Goal: Task Accomplishment & Management: Complete application form

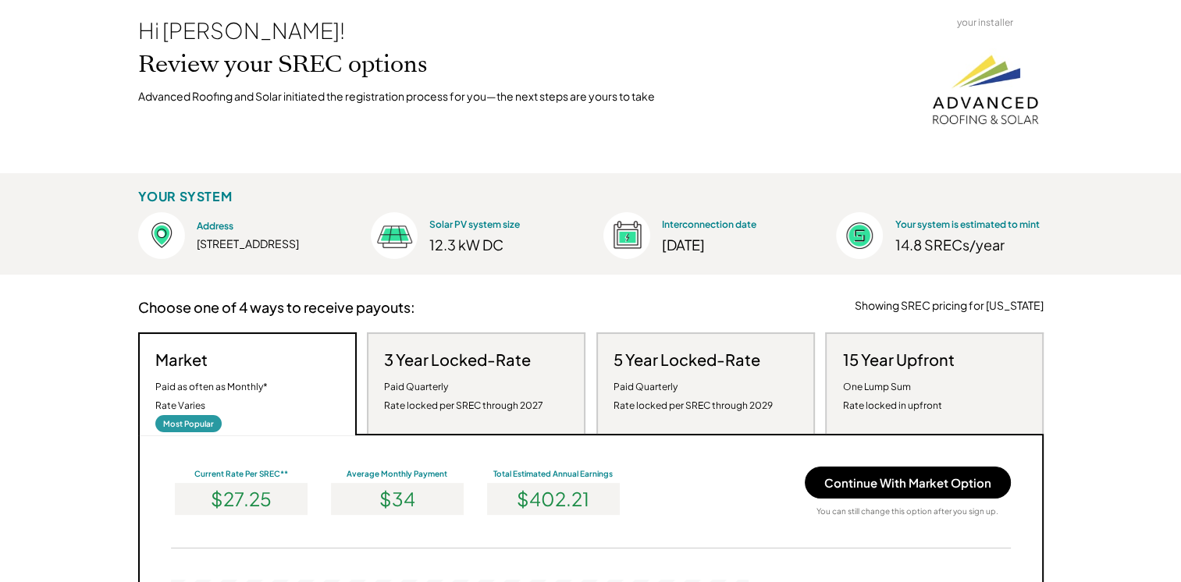
scroll to position [156, 0]
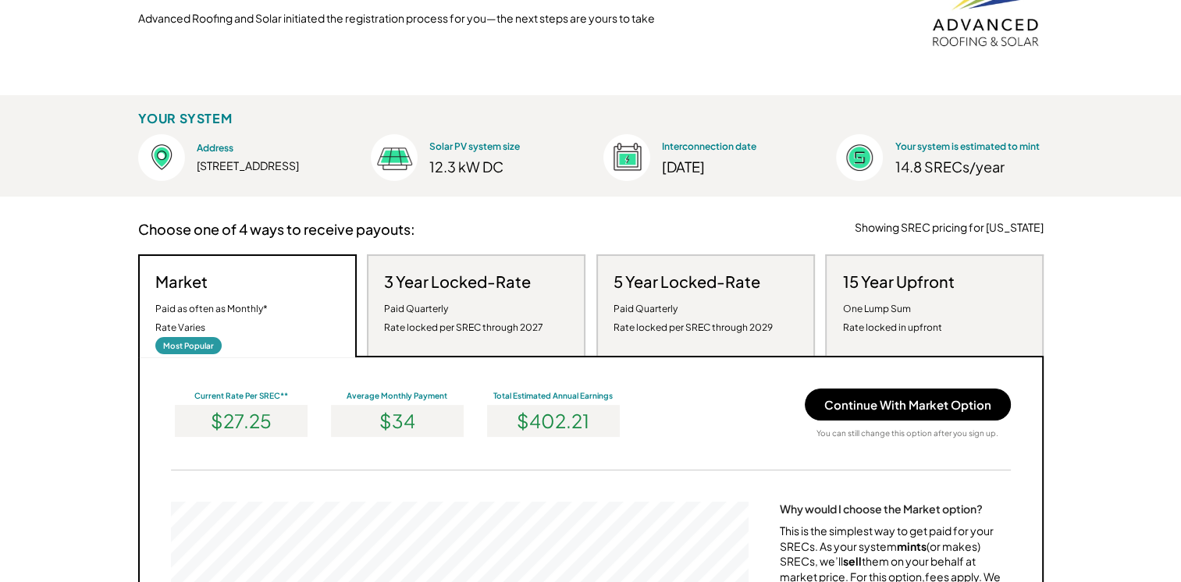
click at [450, 302] on div "Paid Quarterly Rate locked per SREC through 2027" at bounding box center [463, 318] width 159 height 37
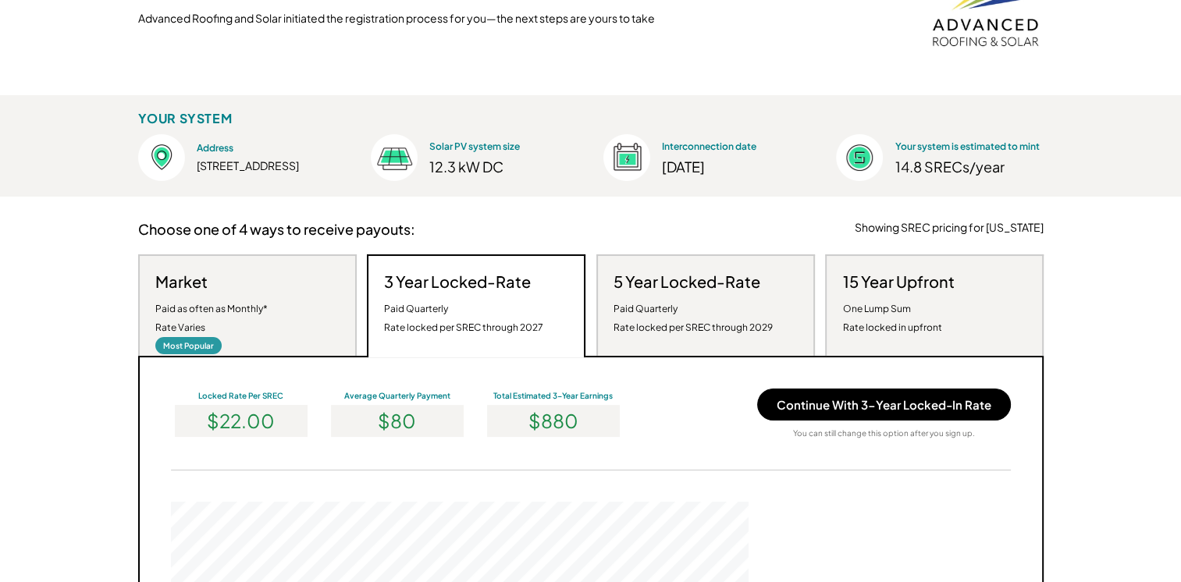
scroll to position [297, 578]
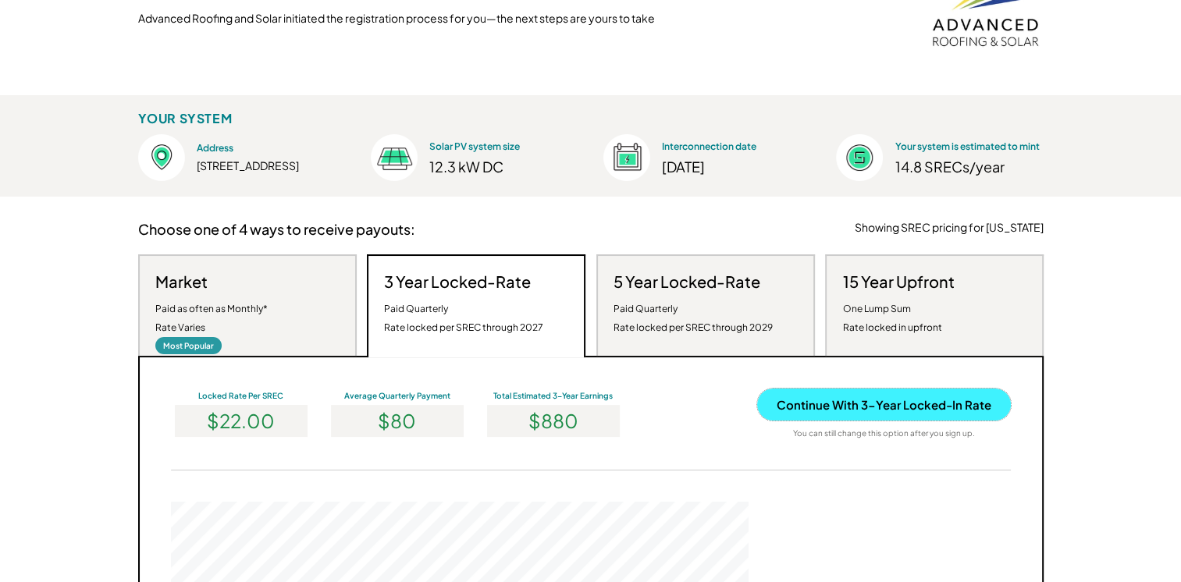
click at [860, 402] on button "Continue With 3-Year Locked-In Rate" at bounding box center [884, 405] width 254 height 32
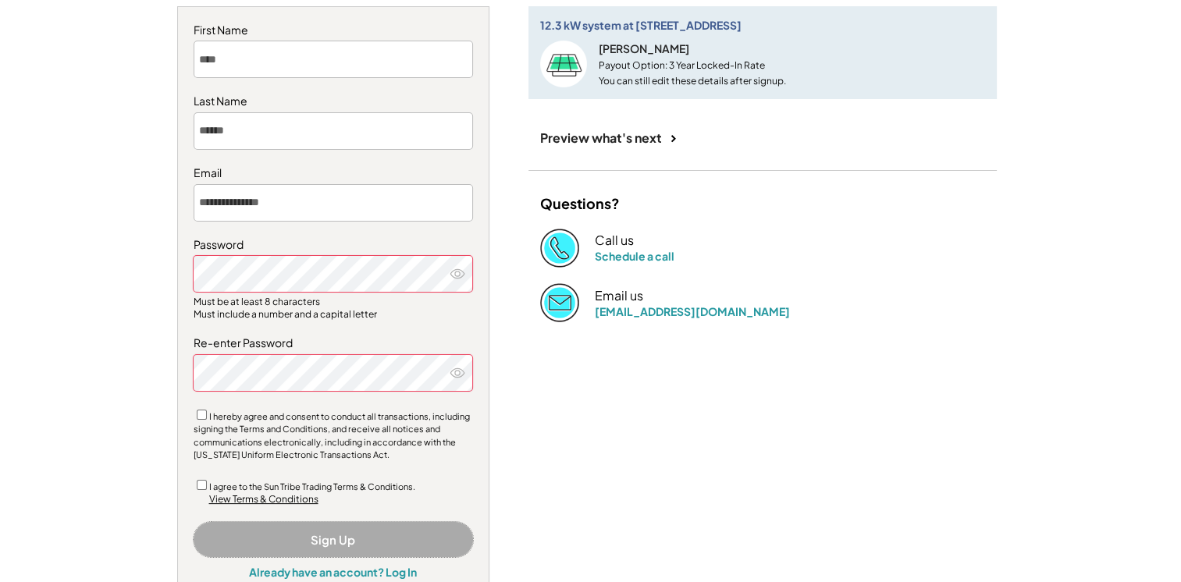
drag, startPoint x: 344, startPoint y: 535, endPoint x: 571, endPoint y: 404, distance: 262.7
click at [346, 532] on button "Sign Up" at bounding box center [333, 539] width 279 height 35
click at [337, 534] on button "Sign Up" at bounding box center [333, 539] width 279 height 35
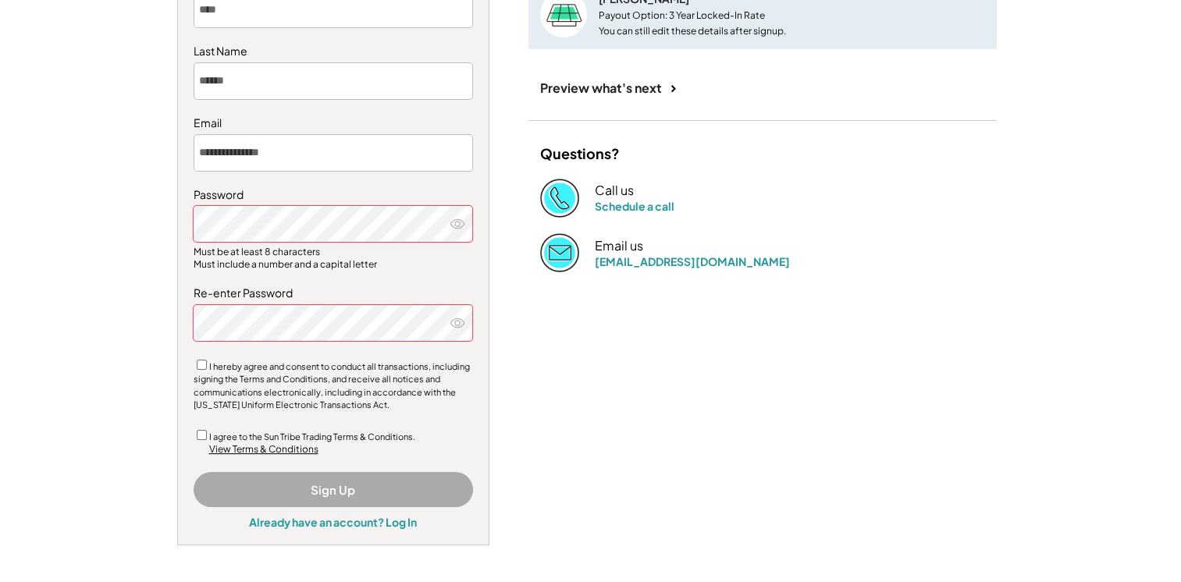
scroll to position [312, 0]
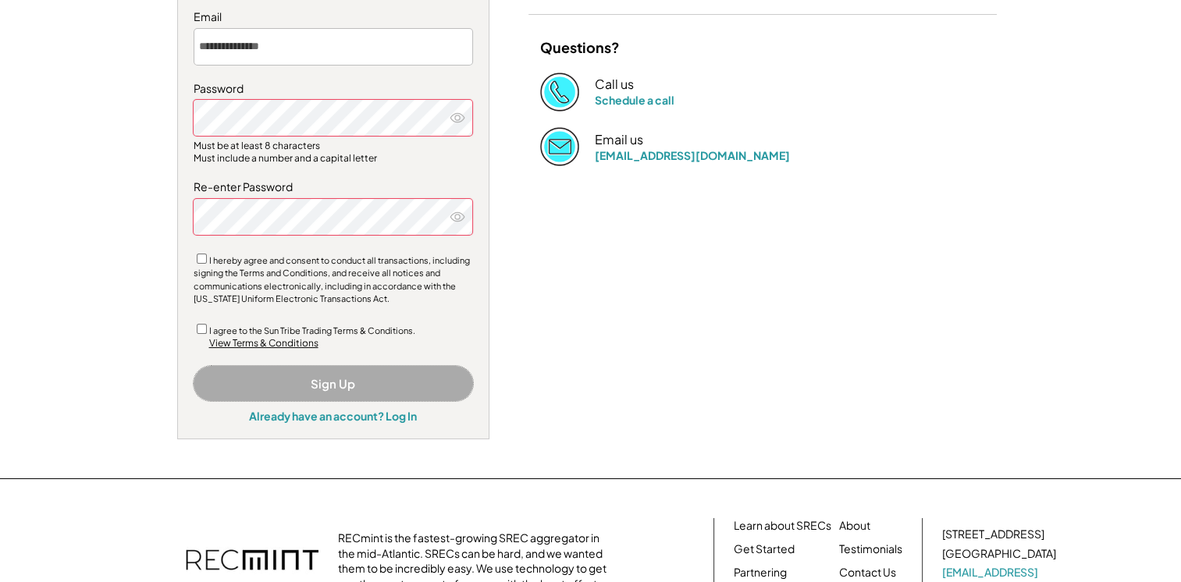
click at [336, 384] on button "Sign Up" at bounding box center [333, 383] width 279 height 35
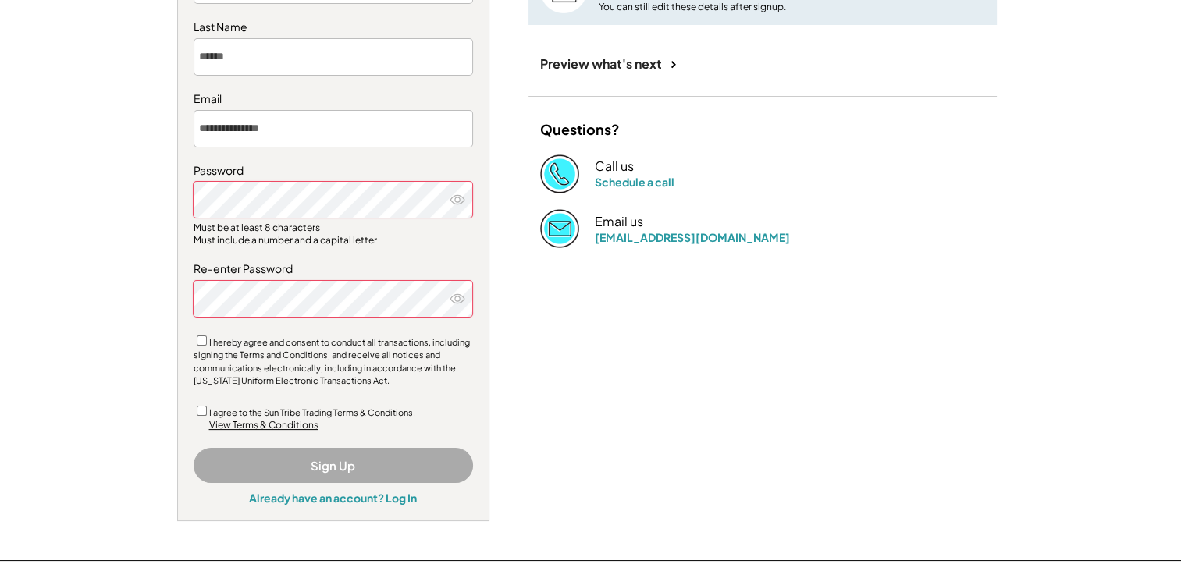
scroll to position [308, 0]
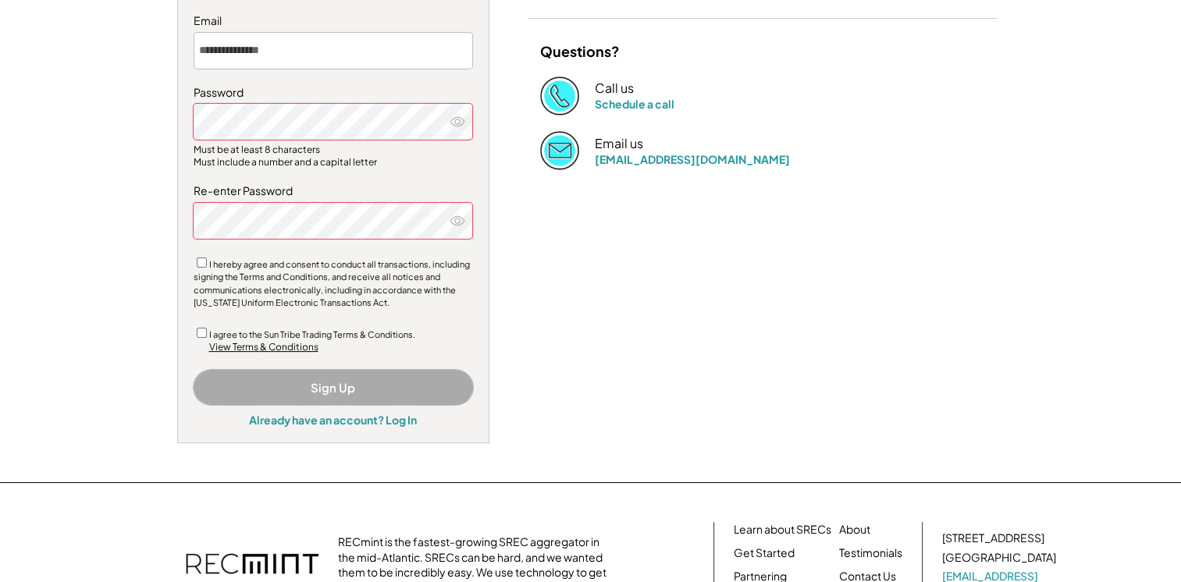
click at [336, 389] on button "Sign Up" at bounding box center [333, 387] width 279 height 35
drag, startPoint x: 338, startPoint y: 388, endPoint x: 346, endPoint y: 386, distance: 8.1
click at [340, 388] on button "Sign Up" at bounding box center [333, 387] width 279 height 35
click at [347, 386] on button "Sign Up" at bounding box center [333, 387] width 279 height 35
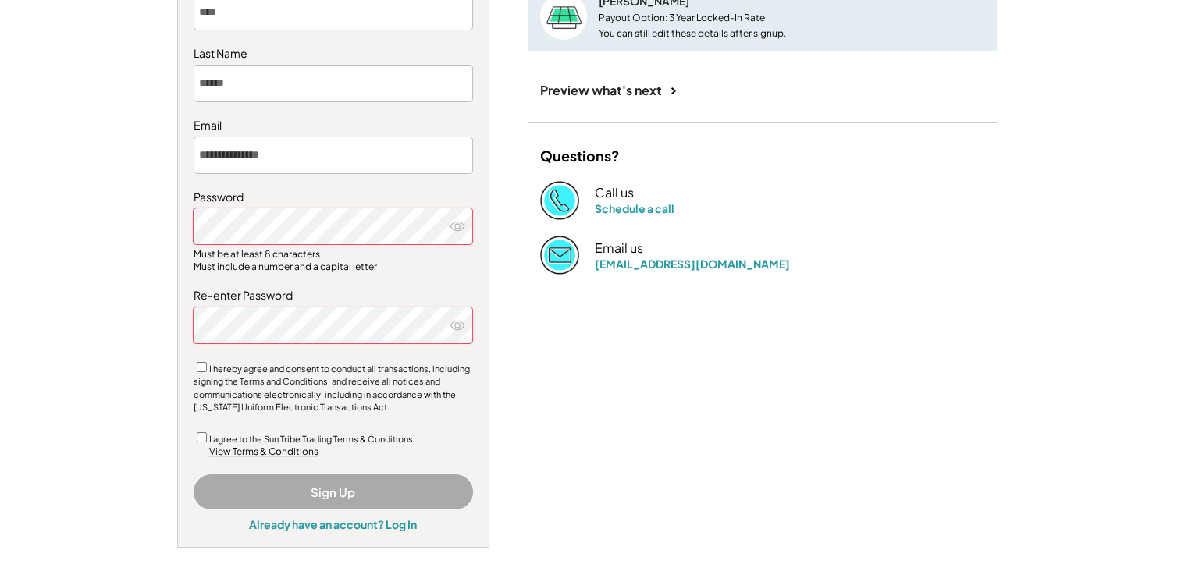
scroll to position [230, 0]
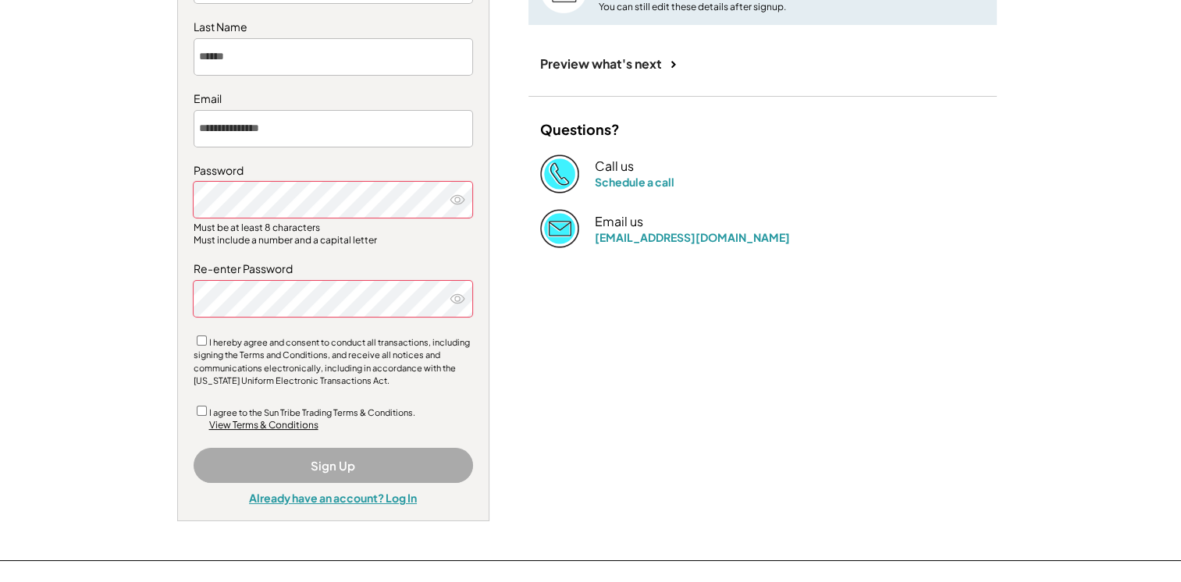
click at [335, 496] on div "Already have an account? Log In" at bounding box center [333, 498] width 168 height 14
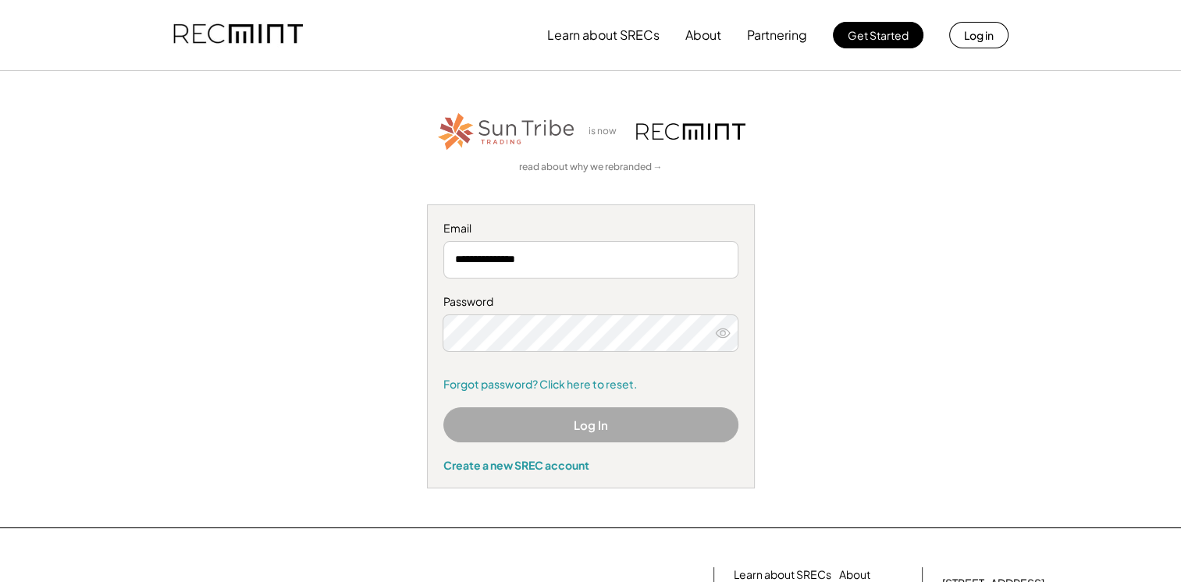
click at [587, 422] on button "Log In" at bounding box center [590, 424] width 295 height 35
click at [596, 424] on button "Log In" at bounding box center [590, 424] width 295 height 35
click at [578, 426] on button "Log In" at bounding box center [590, 424] width 295 height 35
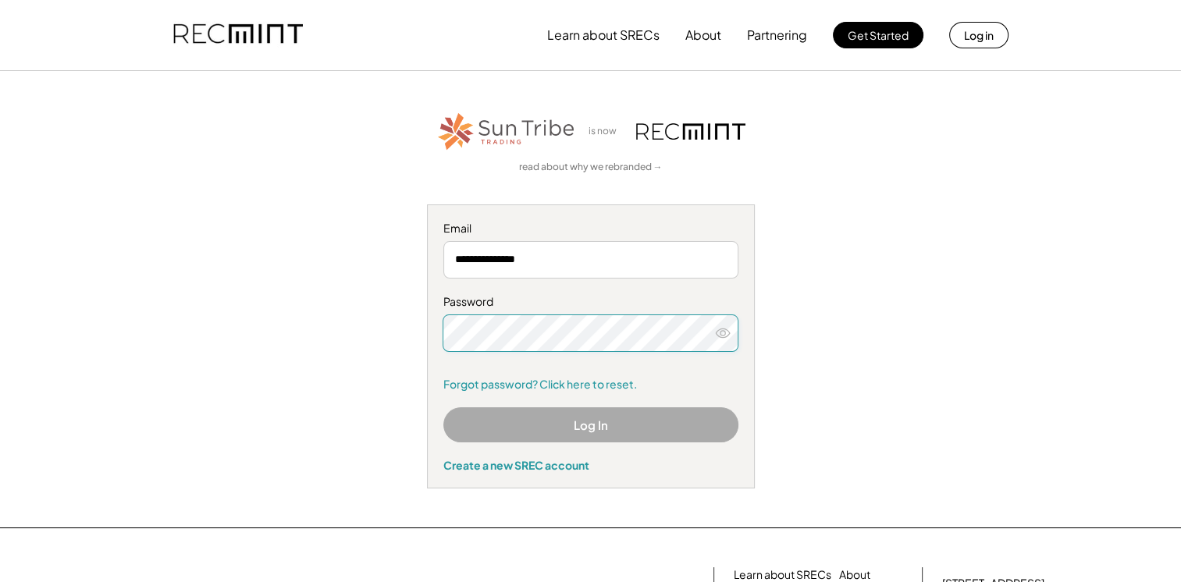
click at [716, 329] on icon at bounding box center [723, 334] width 16 height 16
click at [721, 330] on use at bounding box center [723, 333] width 14 height 9
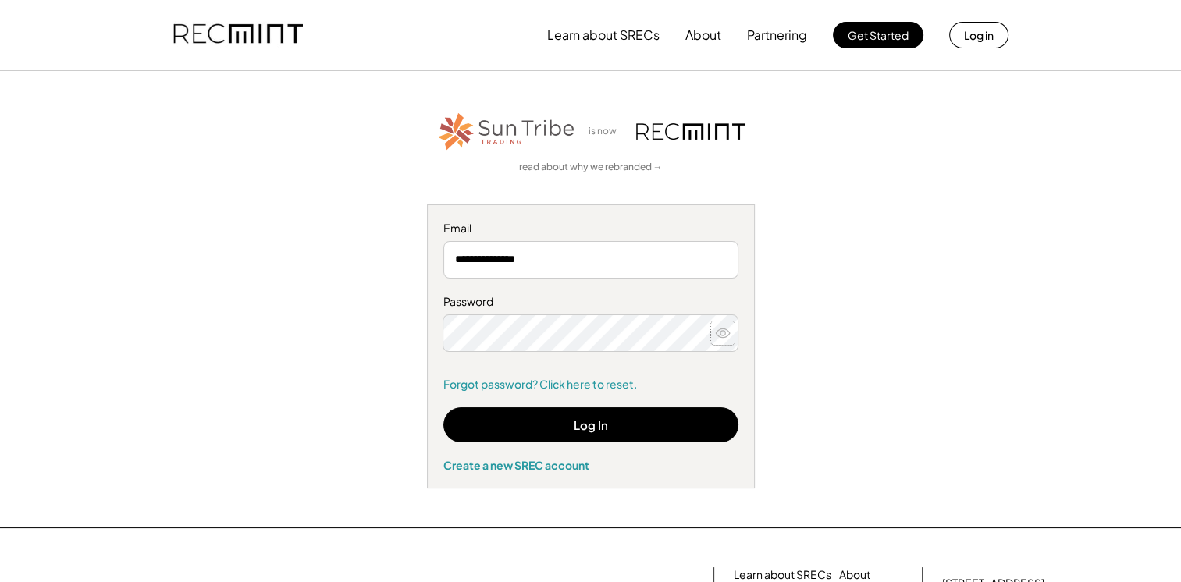
click at [723, 333] on icon at bounding box center [723, 334] width 16 height 16
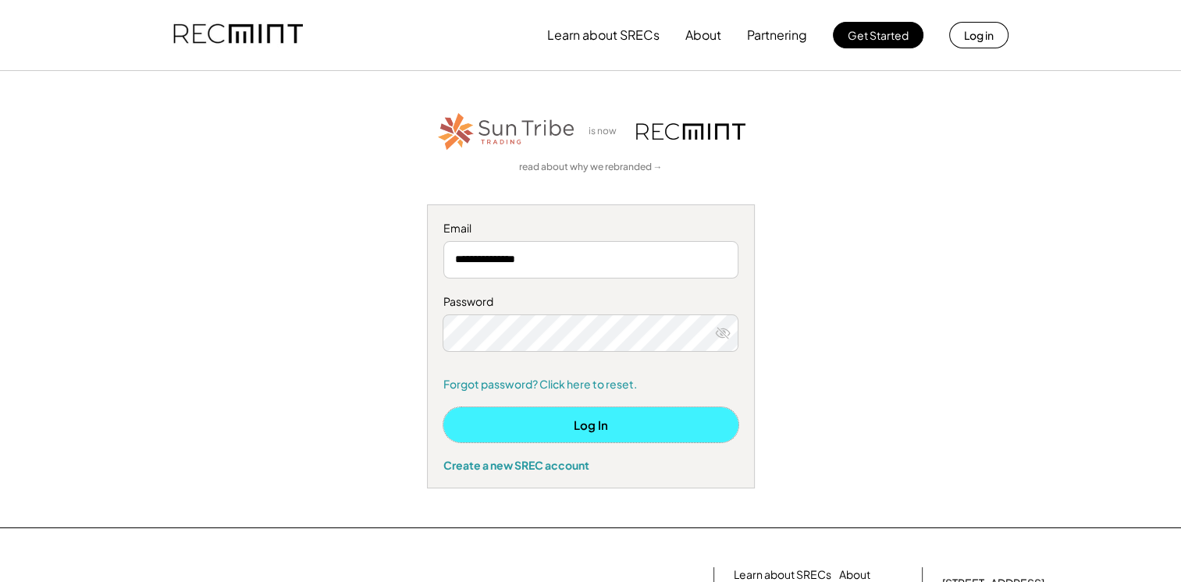
click at [590, 433] on button "Log In" at bounding box center [590, 424] width 295 height 35
drag, startPoint x: 588, startPoint y: 414, endPoint x: 589, endPoint y: 423, distance: 9.4
click at [590, 418] on button "Log In" at bounding box center [590, 424] width 295 height 35
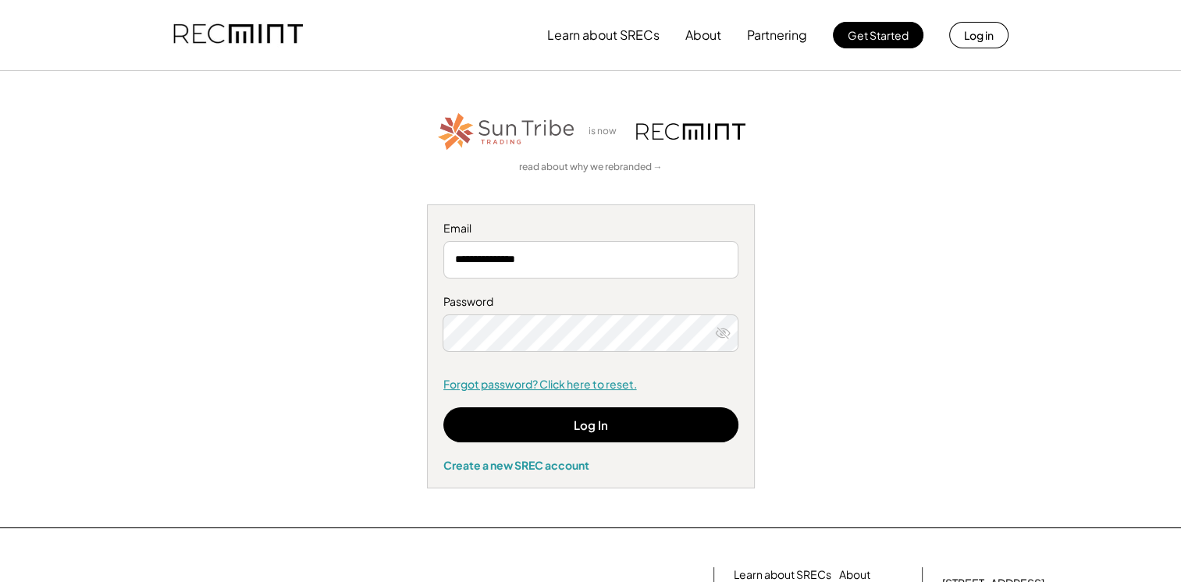
click at [518, 382] on link "Forgot password? Click here to reset." at bounding box center [590, 385] width 295 height 16
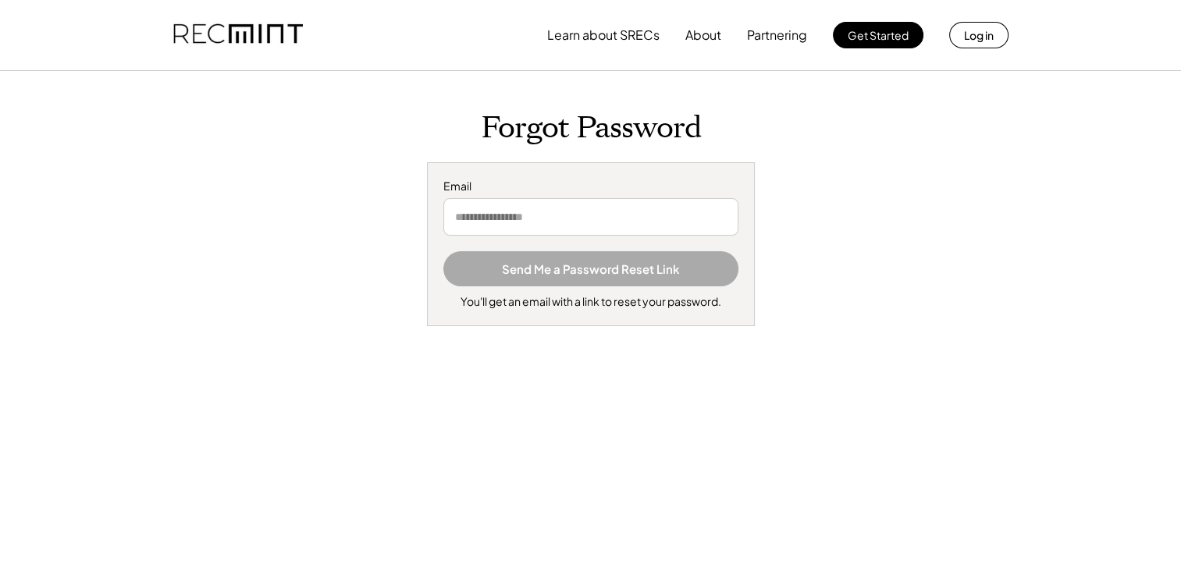
click at [565, 215] on input "email" at bounding box center [590, 216] width 295 height 37
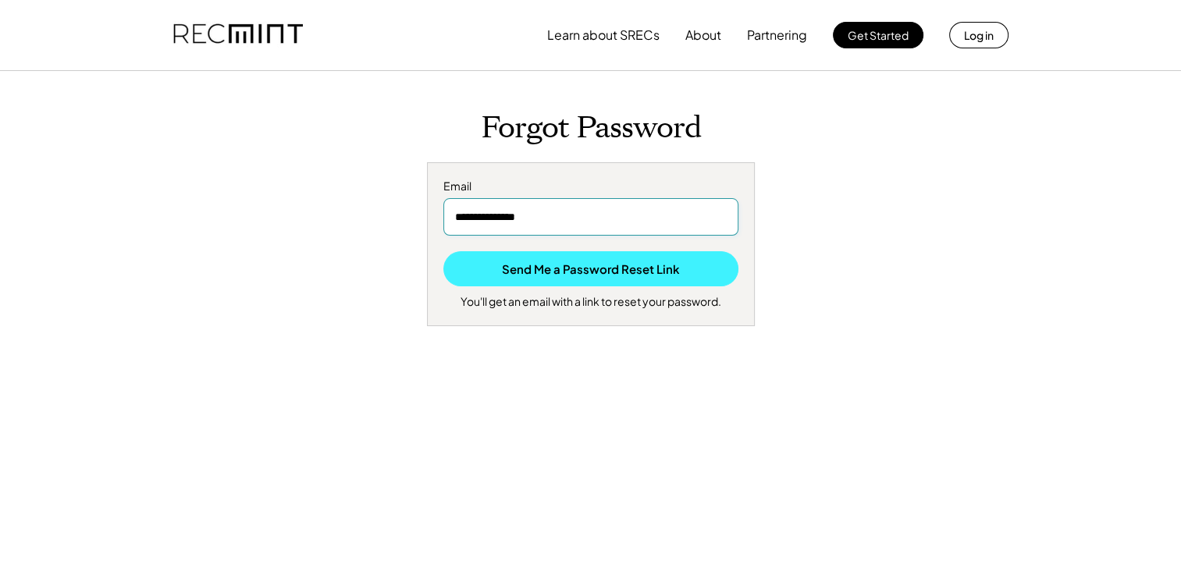
type input "**********"
click at [590, 267] on button "Send Me a Password Reset Link" at bounding box center [590, 268] width 295 height 35
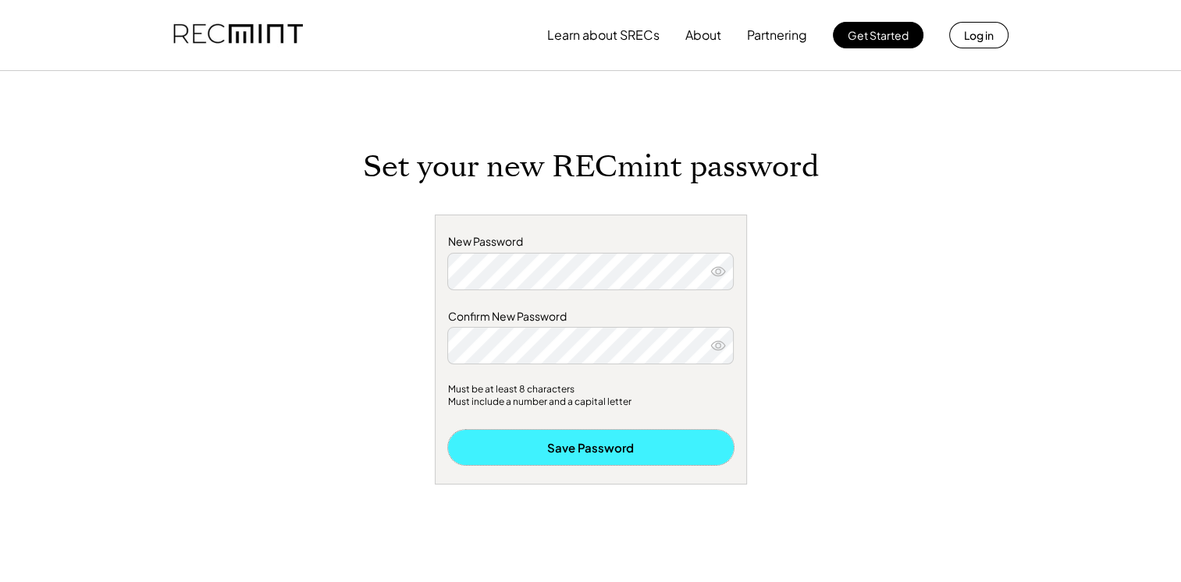
click at [575, 440] on button "Save Password" at bounding box center [591, 447] width 286 height 35
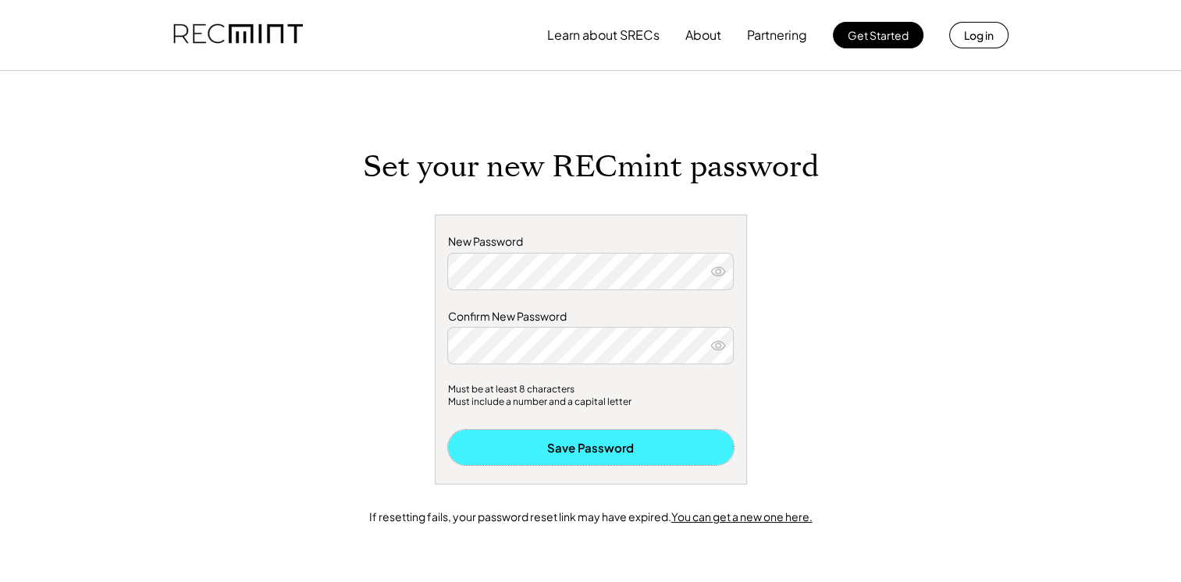
click at [581, 443] on button "Save Password" at bounding box center [591, 447] width 286 height 35
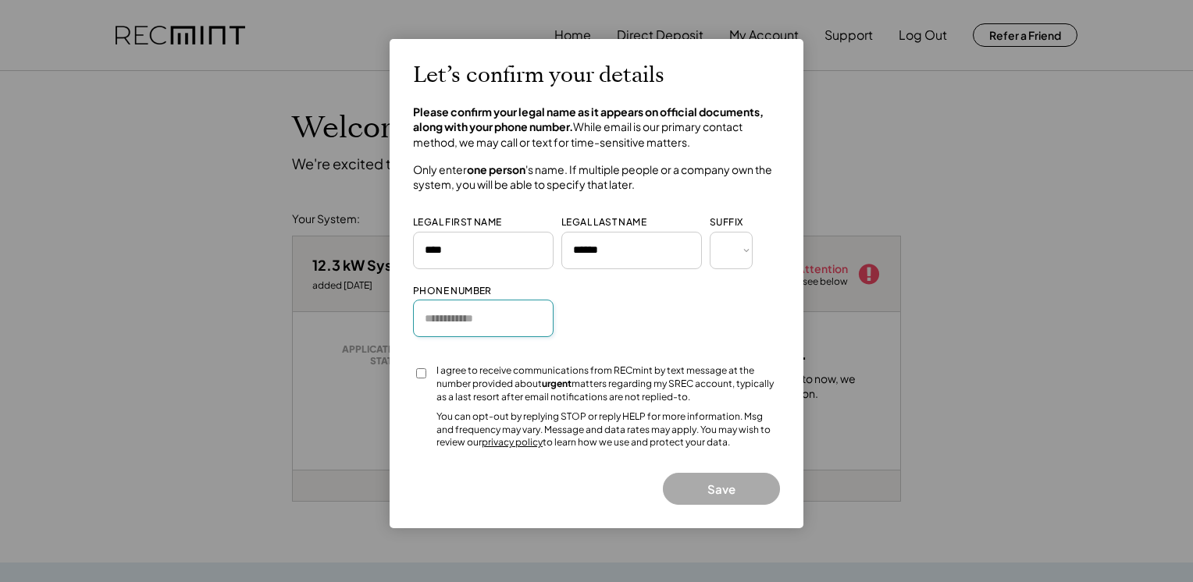
drag, startPoint x: 425, startPoint y: 320, endPoint x: 462, endPoint y: 315, distance: 37.9
click at [427, 320] on input "input" at bounding box center [483, 318] width 141 height 37
type input "**********"
click at [705, 490] on button "Save" at bounding box center [721, 489] width 117 height 32
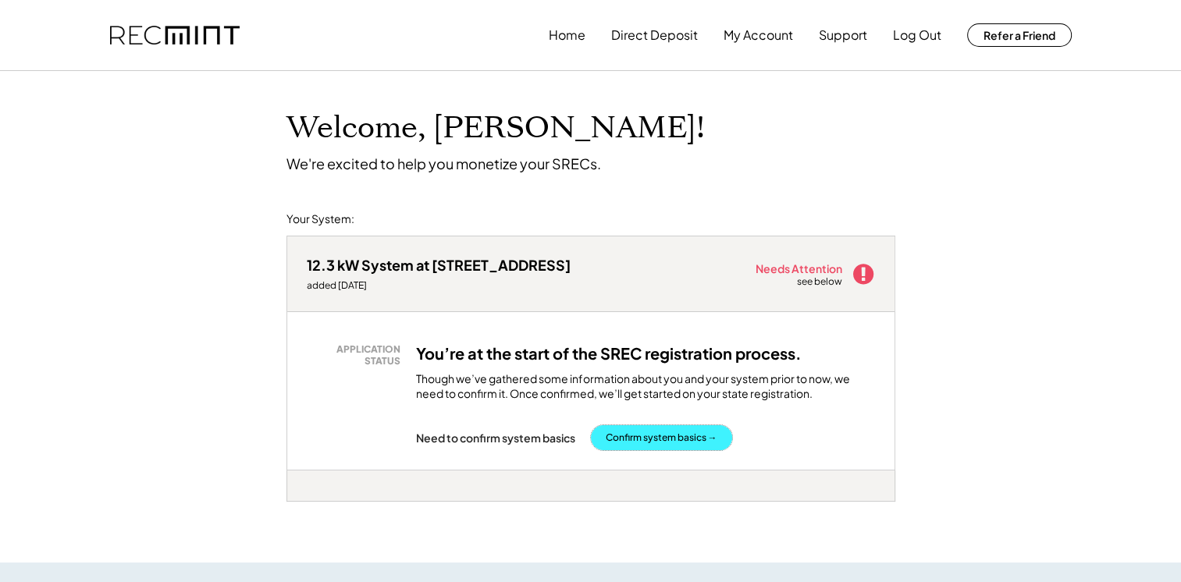
click at [666, 436] on button "Confirm system basics →" at bounding box center [661, 437] width 141 height 25
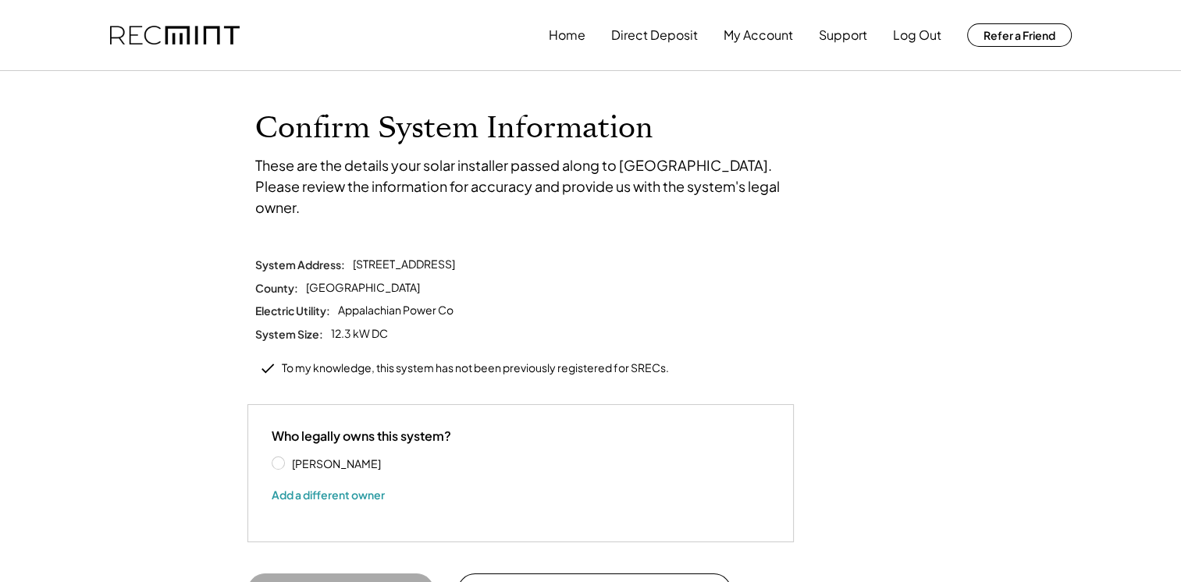
scroll to position [78, 0]
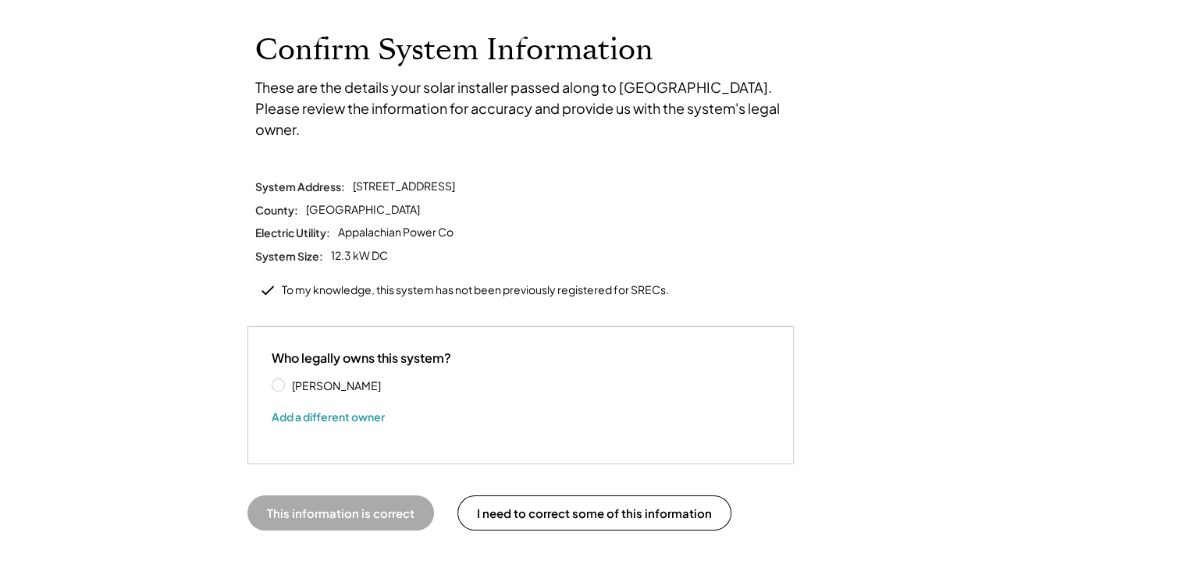
click at [287, 380] on label "[PERSON_NAME]" at bounding box center [357, 385] width 141 height 11
click at [333, 496] on button "This information is correct" at bounding box center [340, 513] width 187 height 35
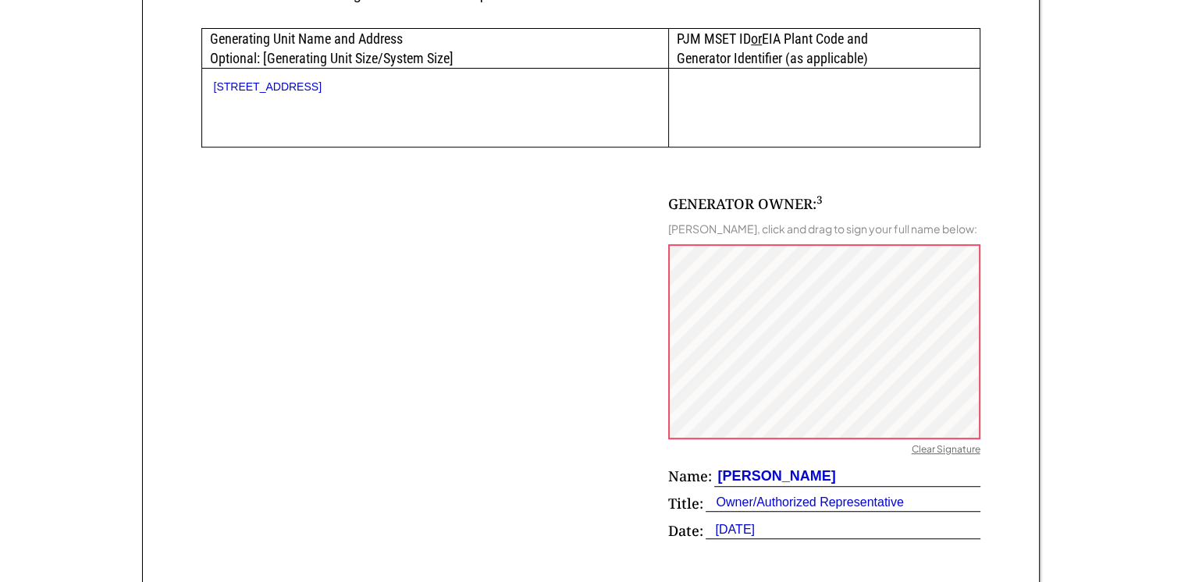
scroll to position [859, 0]
drag, startPoint x: 712, startPoint y: 471, endPoint x: 792, endPoint y: 471, distance: 80.4
click at [792, 471] on div "Name: [PERSON_NAME]" at bounding box center [824, 479] width 312 height 27
click at [702, 474] on div "Name:" at bounding box center [690, 476] width 44 height 20
click at [722, 479] on div "[PERSON_NAME]" at bounding box center [775, 476] width 122 height 20
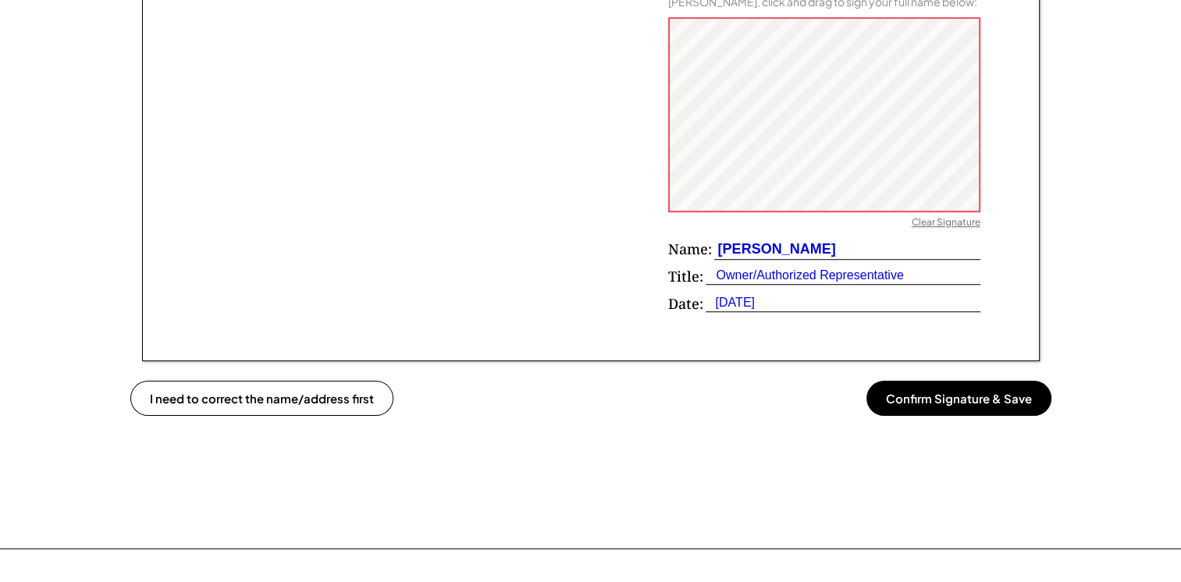
scroll to position [1093, 0]
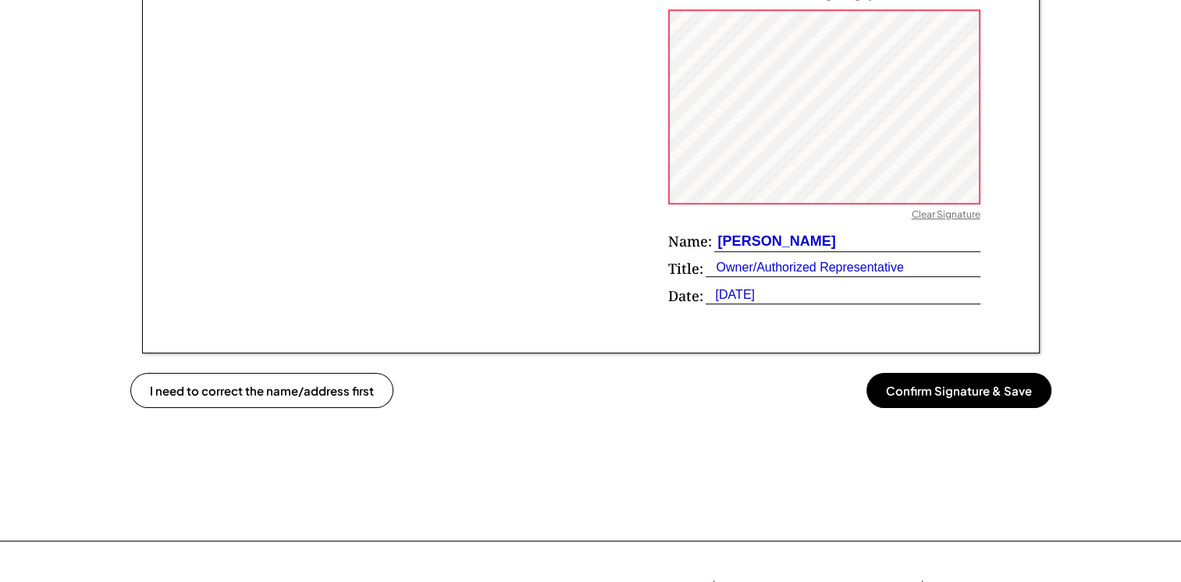
drag, startPoint x: 952, startPoint y: 388, endPoint x: 899, endPoint y: 409, distance: 56.4
click at [946, 393] on button "Confirm Signature & Save" at bounding box center [958, 390] width 185 height 35
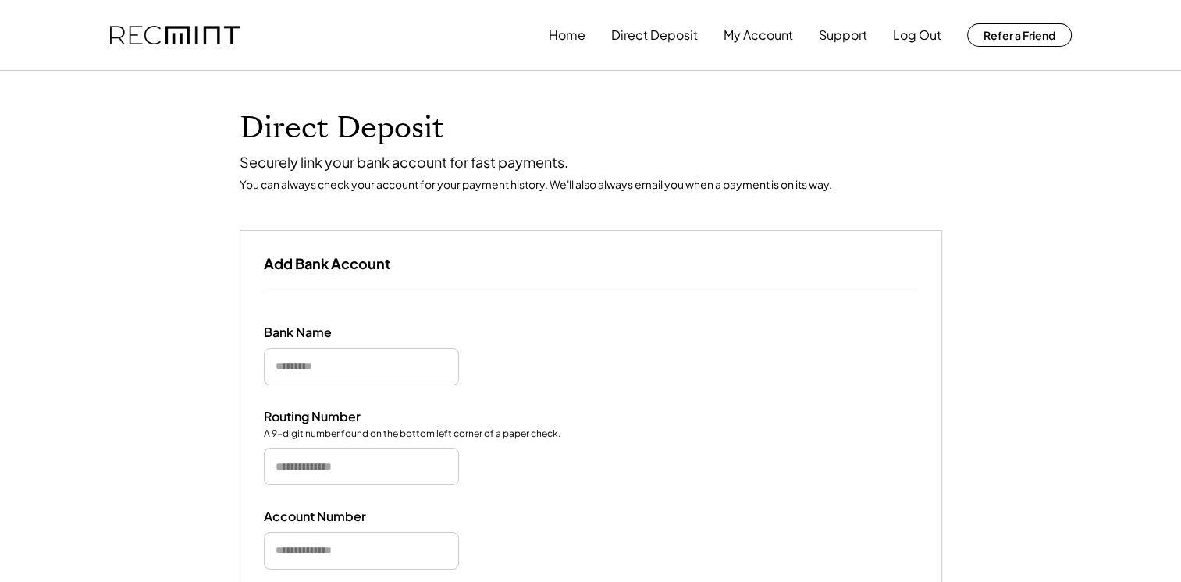
click at [406, 271] on div "Add Bank Account" at bounding box center [590, 261] width 701 height 61
click at [403, 260] on div "Add Bank Account" at bounding box center [590, 261] width 701 height 61
click at [397, 258] on div "Add Bank Account" at bounding box center [590, 261] width 701 height 61
click at [394, 259] on div "Add Bank Account" at bounding box center [590, 261] width 701 height 61
drag, startPoint x: 394, startPoint y: 259, endPoint x: 415, endPoint y: 286, distance: 33.9
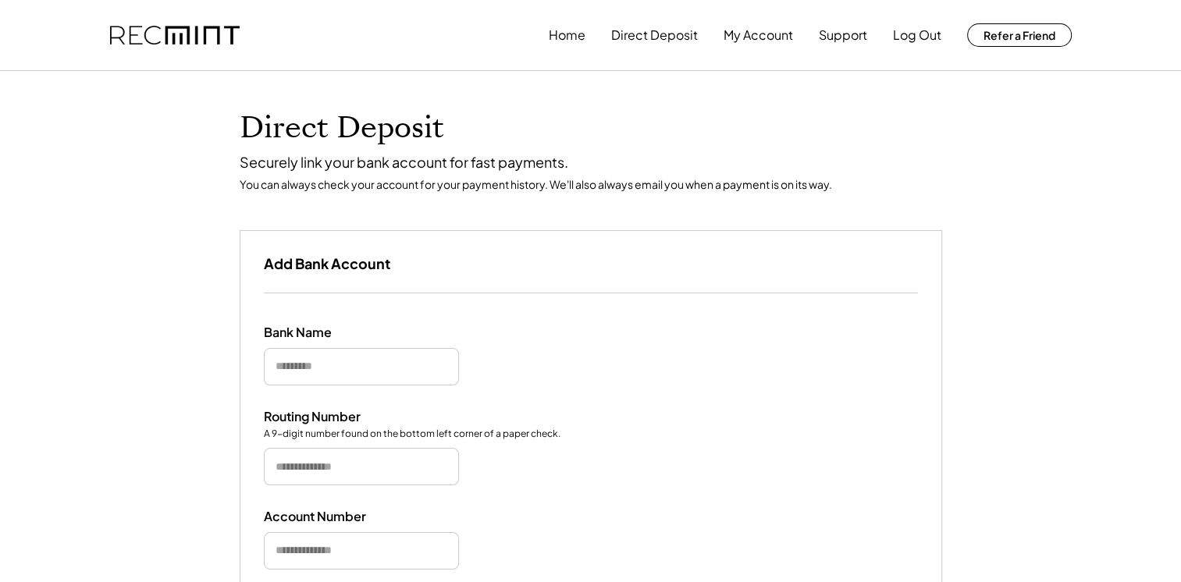
click at [397, 261] on div "Add Bank Account" at bounding box center [590, 261] width 701 height 61
click at [273, 284] on div "Add Bank Account" at bounding box center [590, 261] width 701 height 61
drag, startPoint x: 407, startPoint y: 258, endPoint x: 446, endPoint y: 272, distance: 42.2
click at [414, 260] on div "Add Bank Account" at bounding box center [590, 261] width 701 height 61
click at [831, 240] on div "Add Bank Account" at bounding box center [590, 261] width 701 height 61
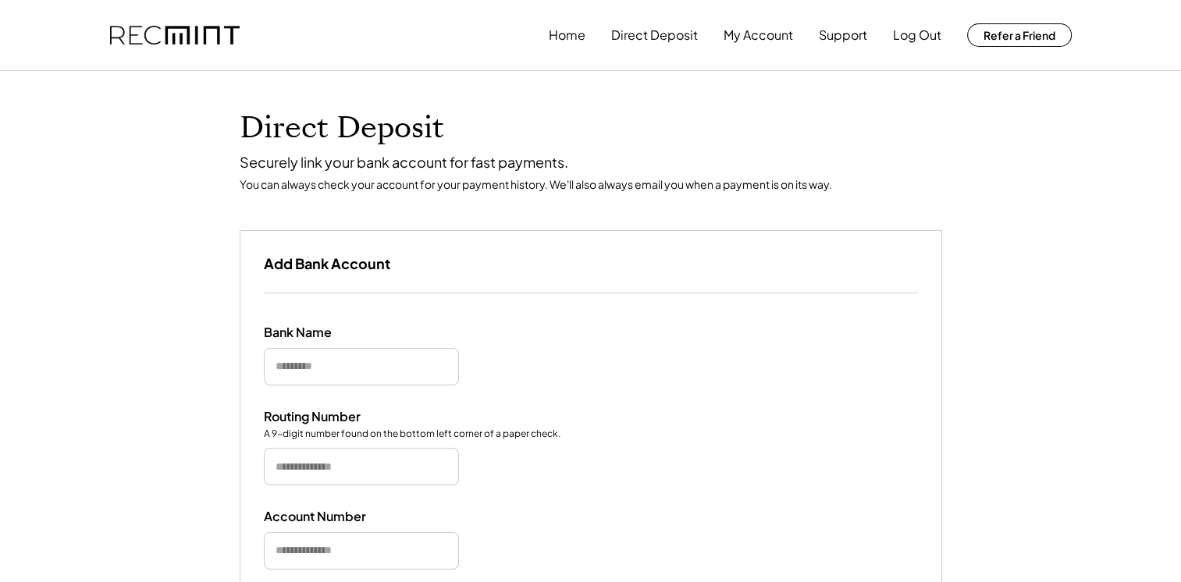
click at [279, 364] on input "input" at bounding box center [361, 366] width 195 height 37
type input "*********"
click at [275, 470] on input "input" at bounding box center [361, 466] width 195 height 37
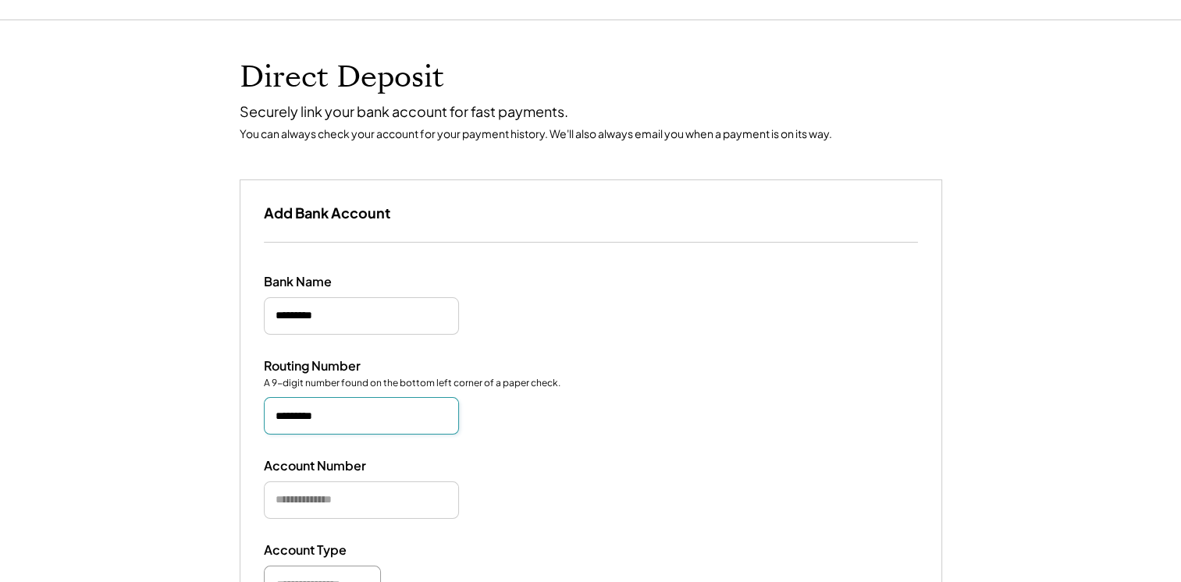
scroll to position [78, 0]
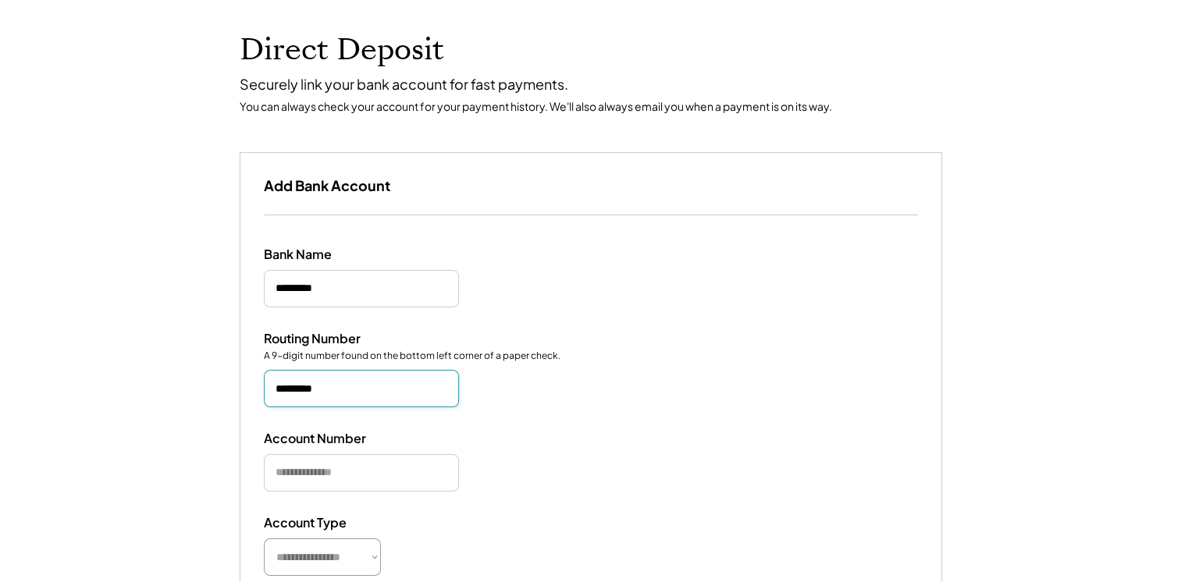
type input "*********"
click at [278, 473] on input "input" at bounding box center [361, 472] width 195 height 37
type input "**********"
click at [278, 559] on select "**********" at bounding box center [322, 557] width 117 height 37
select select "**********"
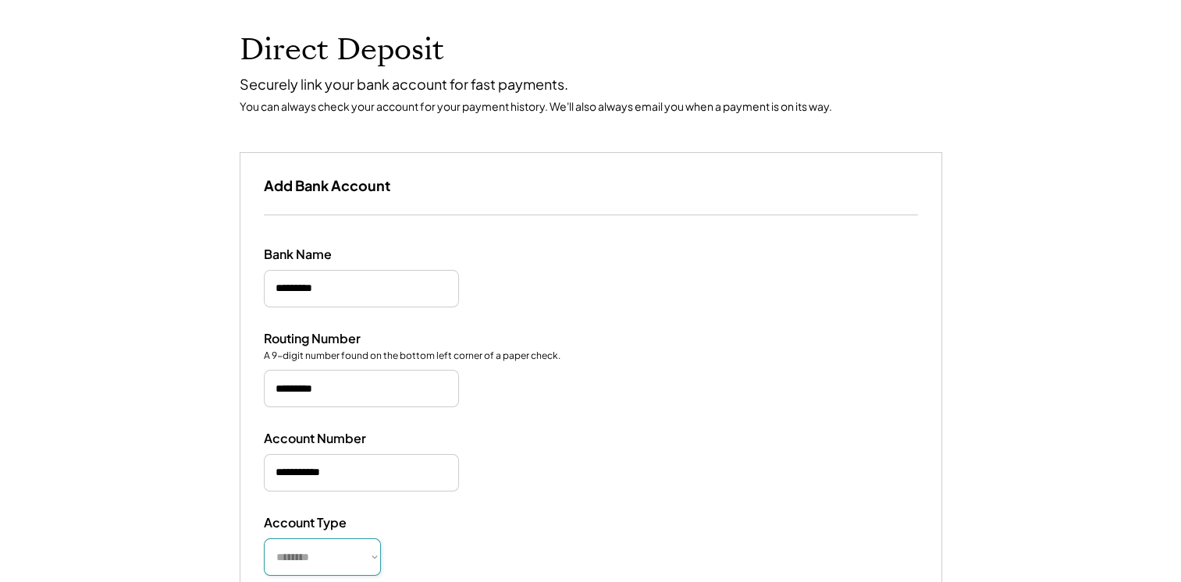
click at [264, 539] on select "**********" at bounding box center [322, 557] width 117 height 37
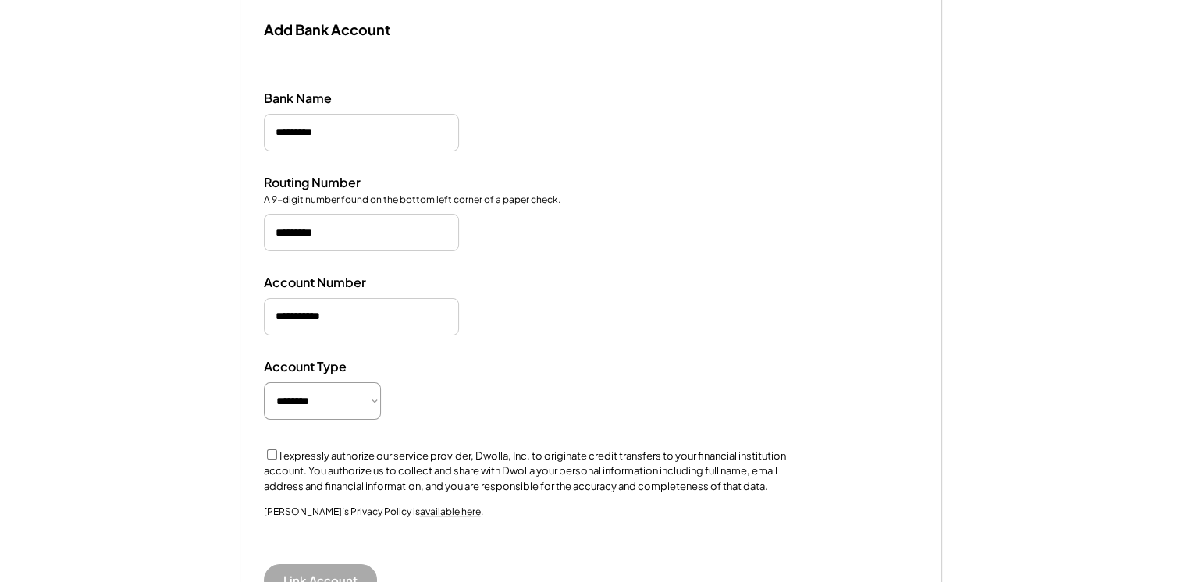
scroll to position [312, 0]
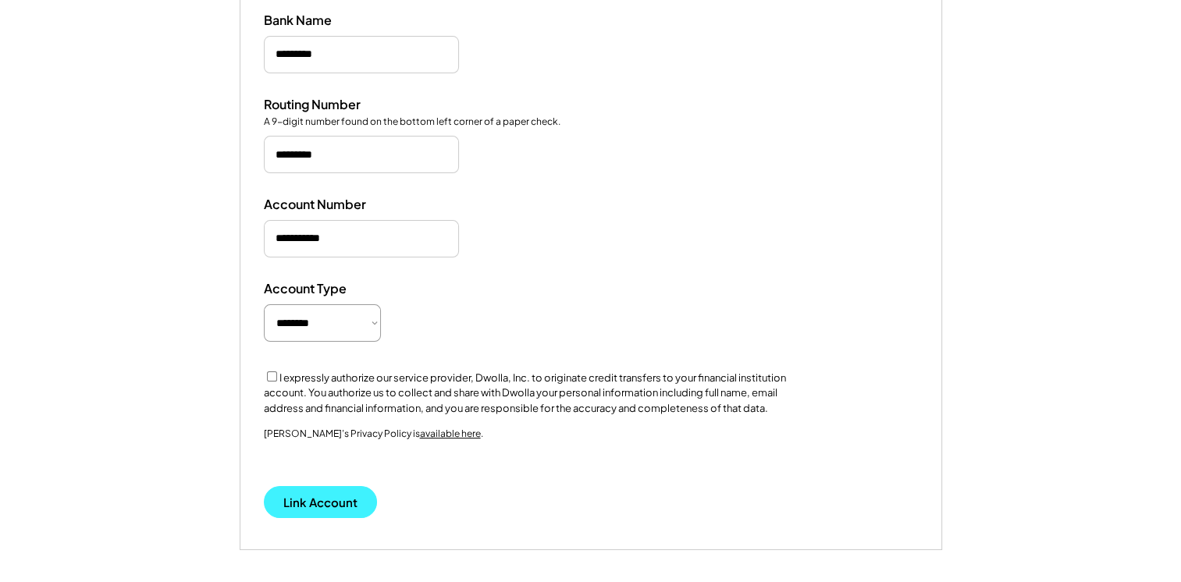
click at [331, 491] on button "Link Account" at bounding box center [320, 502] width 113 height 32
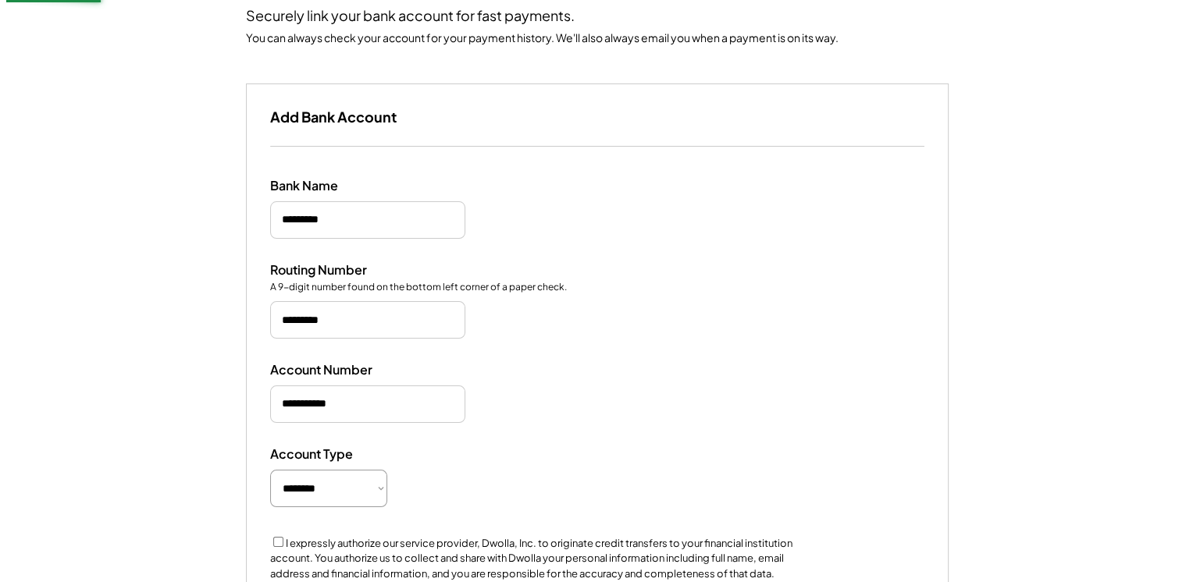
scroll to position [109, 0]
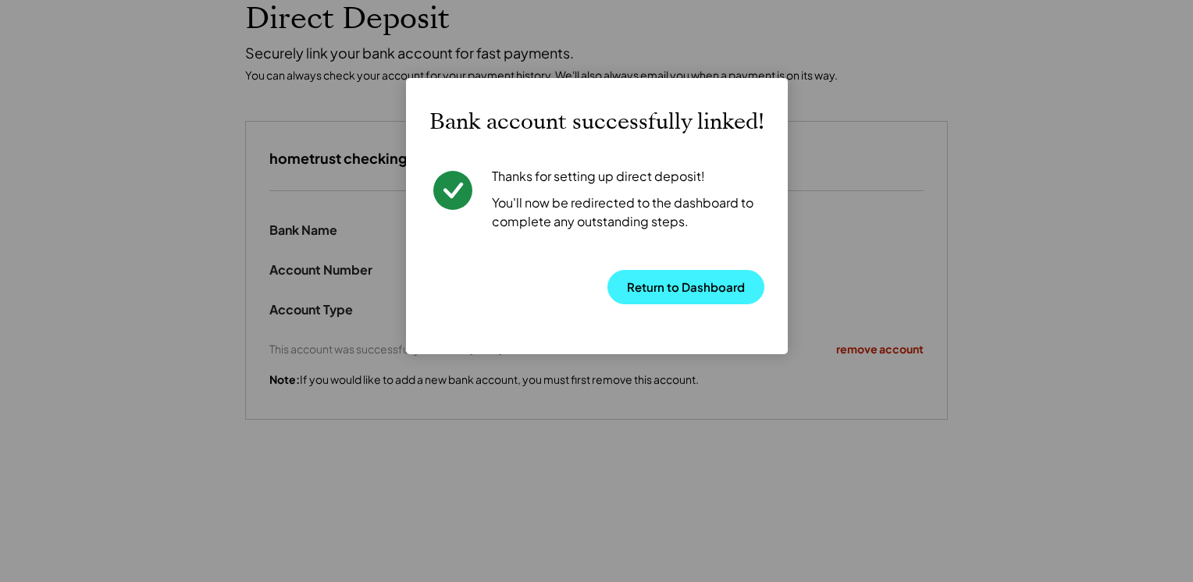
click at [673, 279] on button "Return to Dashboard" at bounding box center [685, 287] width 157 height 34
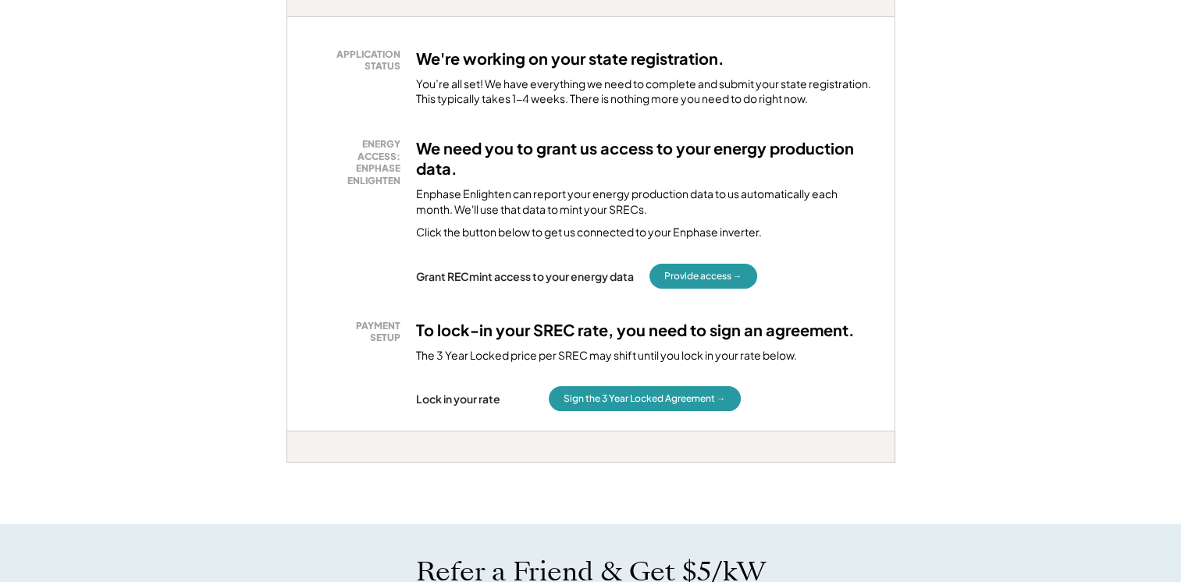
scroll to position [156, 0]
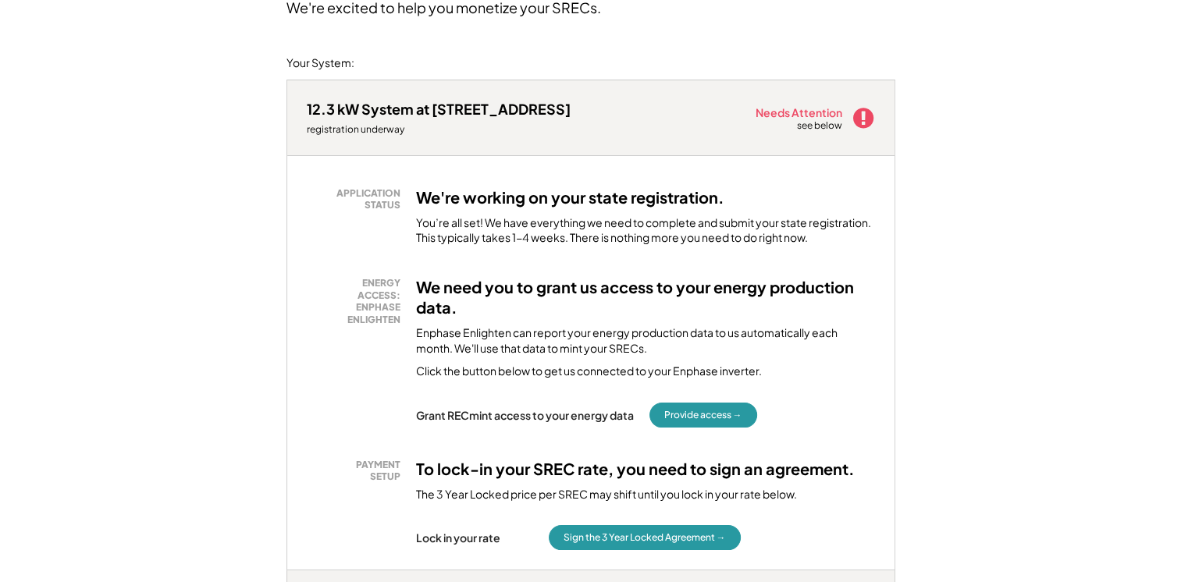
drag, startPoint x: 818, startPoint y: 123, endPoint x: 818, endPoint y: 132, distance: 8.6
click at [818, 125] on div "see below" at bounding box center [820, 125] width 47 height 13
click at [859, 116] on use at bounding box center [862, 118] width 20 height 20
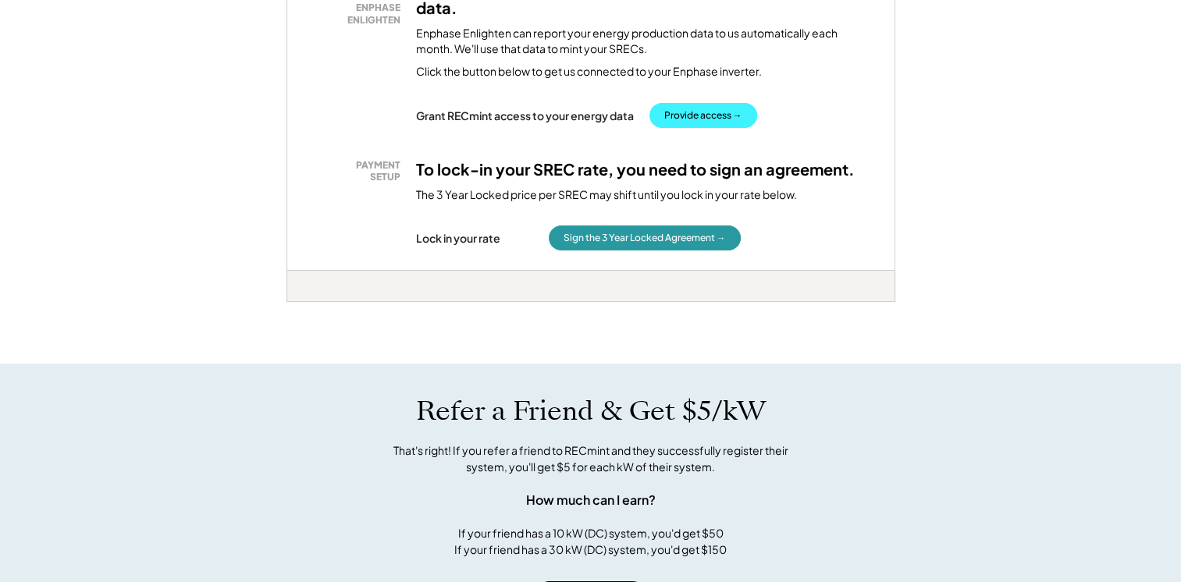
scroll to position [312, 0]
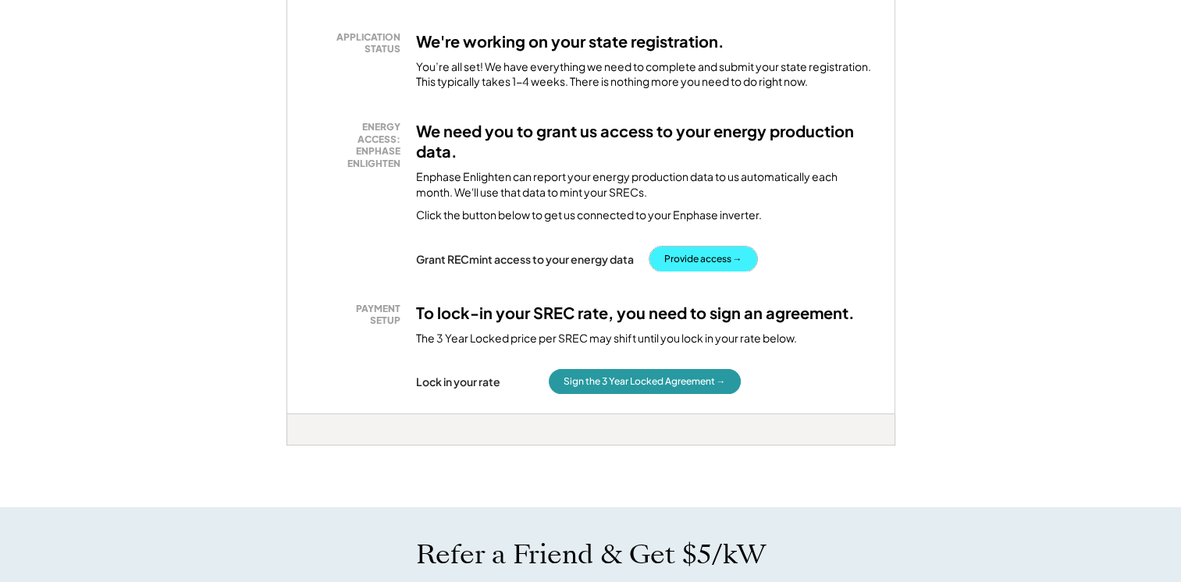
click at [694, 258] on button "Provide access →" at bounding box center [703, 259] width 108 height 25
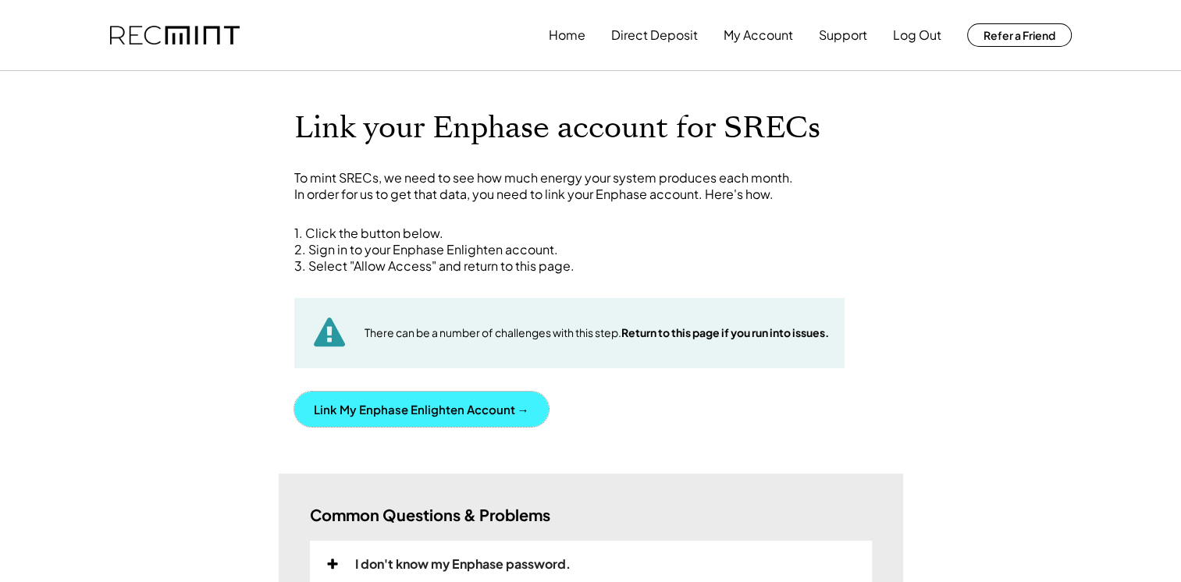
click at [406, 404] on button "Link My Enphase Enlighten Account →" at bounding box center [421, 409] width 254 height 35
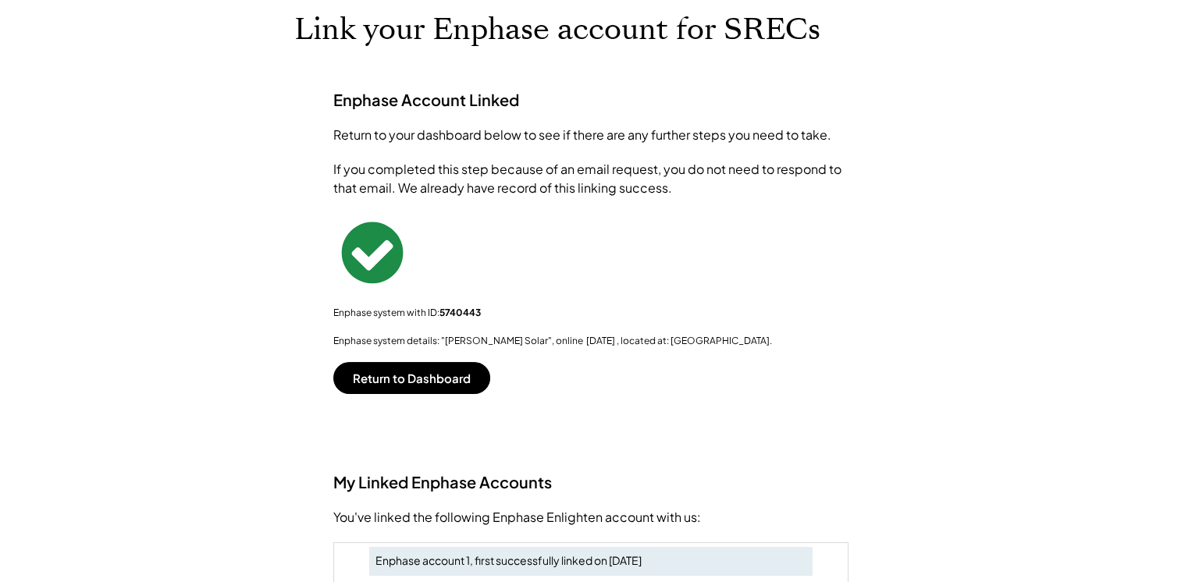
scroll to position [156, 0]
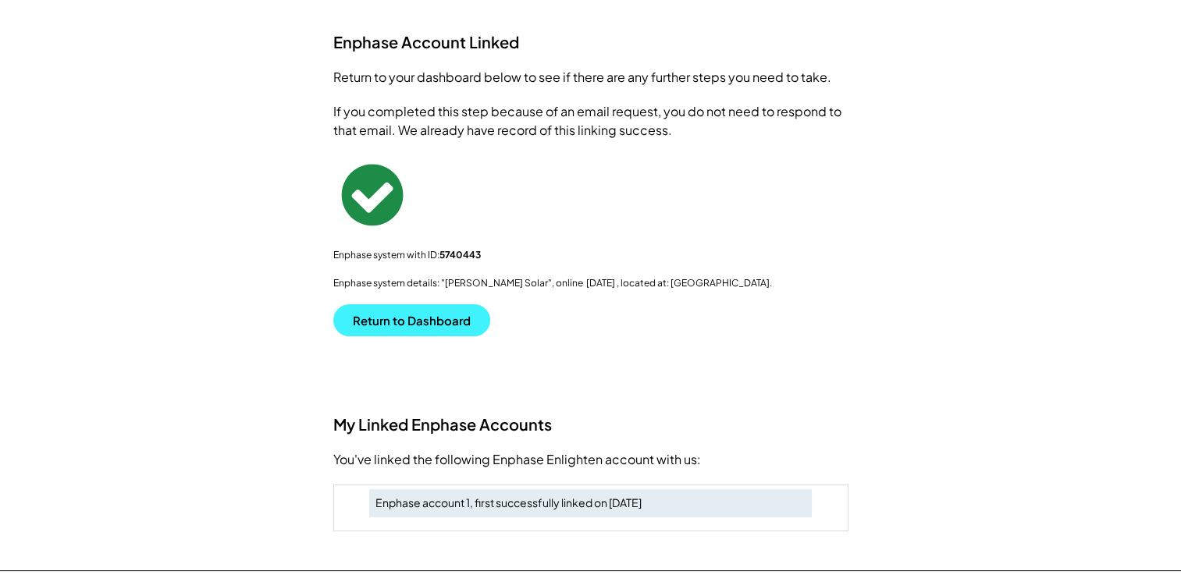
click at [418, 316] on button "Return to Dashboard" at bounding box center [411, 320] width 157 height 32
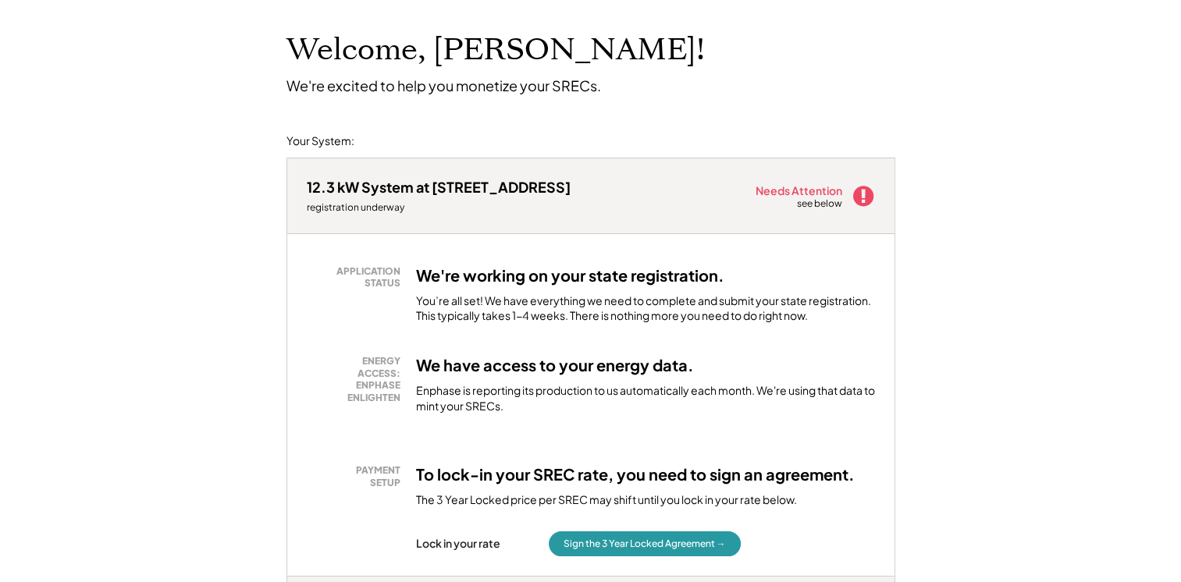
scroll to position [156, 0]
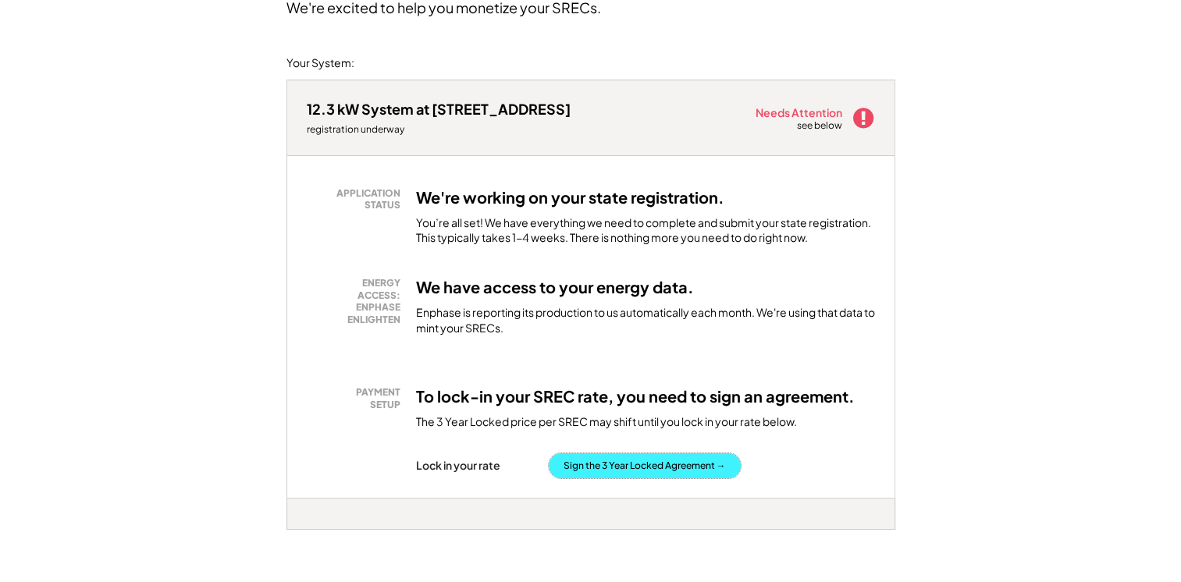
click at [628, 464] on button "Sign the 3 Year Locked Agreement →" at bounding box center [645, 466] width 192 height 25
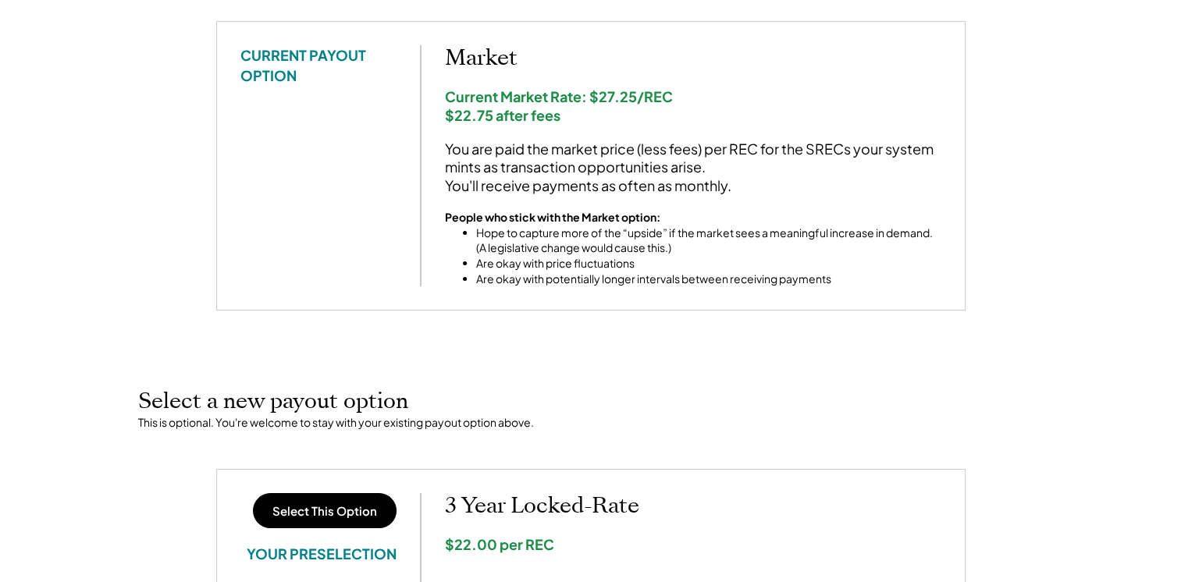
scroll to position [312, 0]
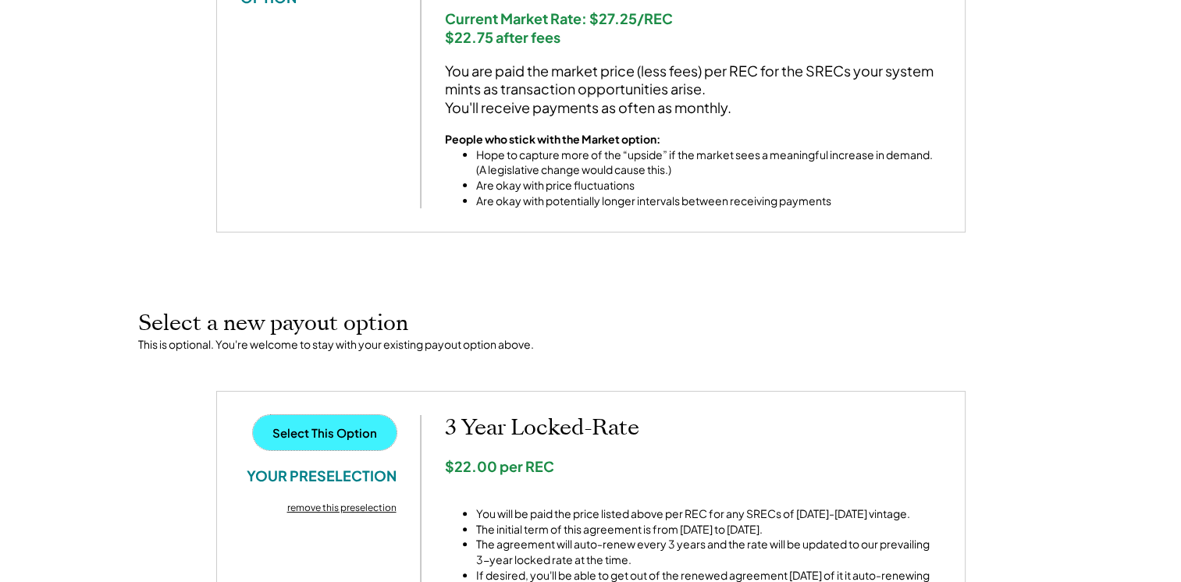
click at [337, 430] on button "Select This Option" at bounding box center [325, 432] width 144 height 35
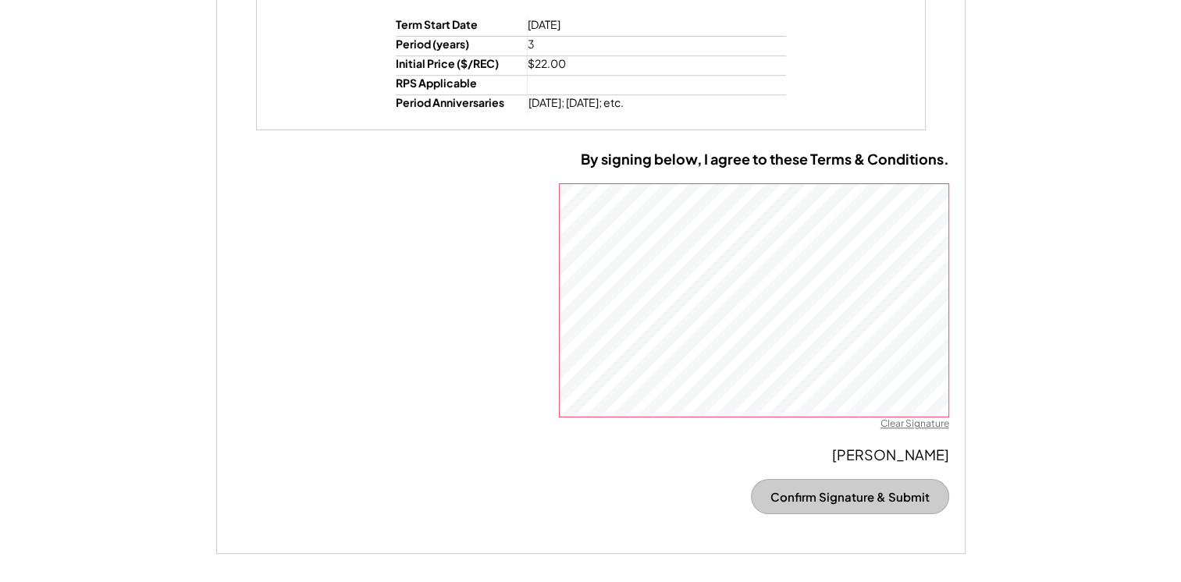
scroll to position [1171, 0]
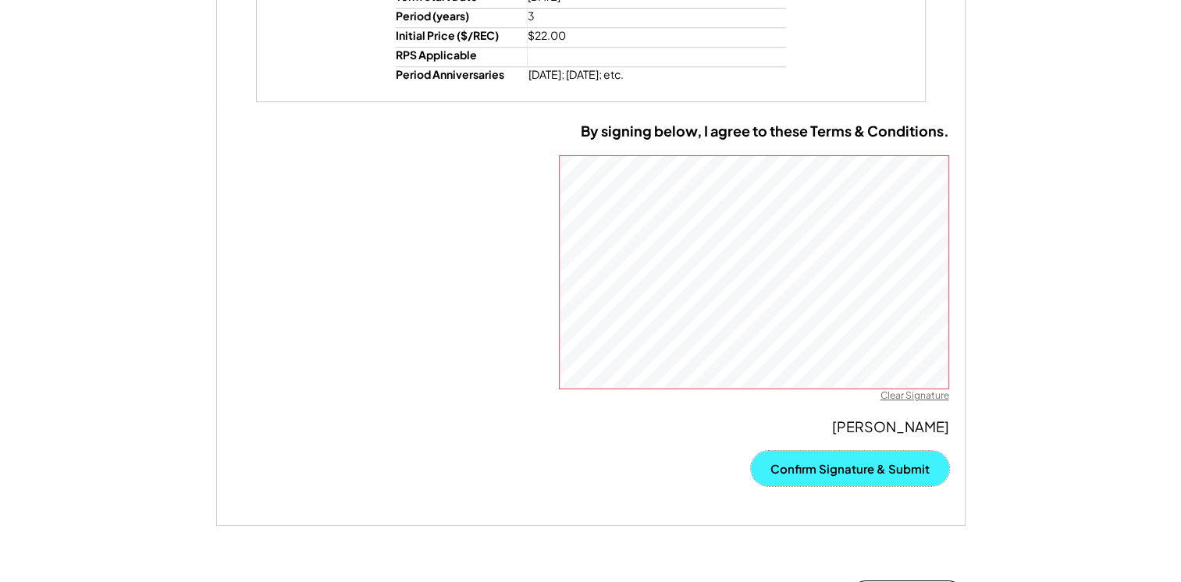
click at [802, 454] on button "Confirm Signature & Submit" at bounding box center [850, 468] width 198 height 35
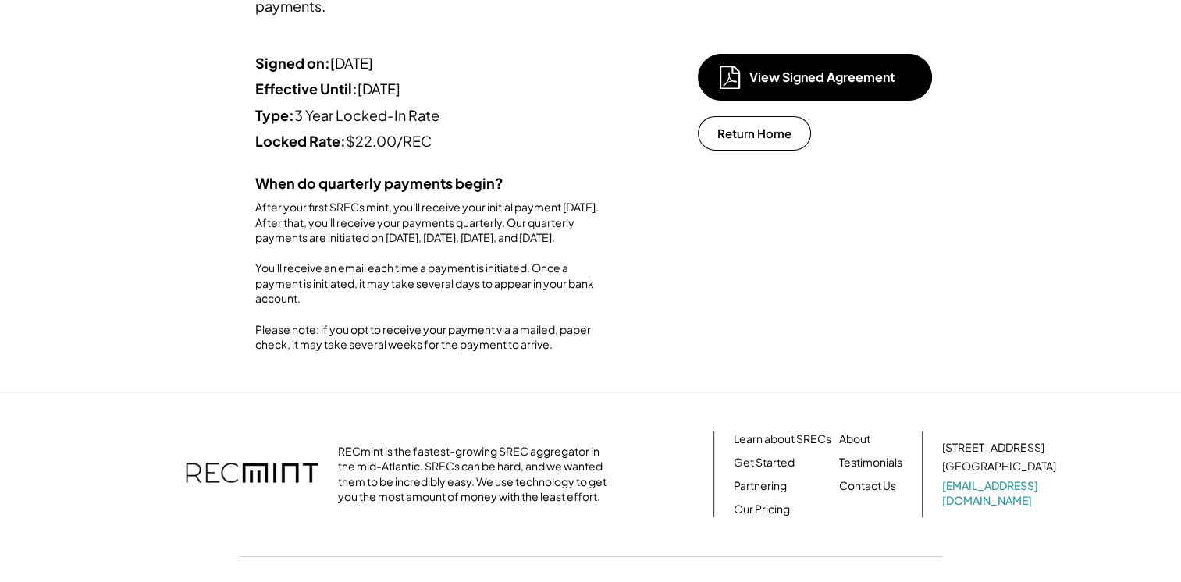
scroll to position [234, 0]
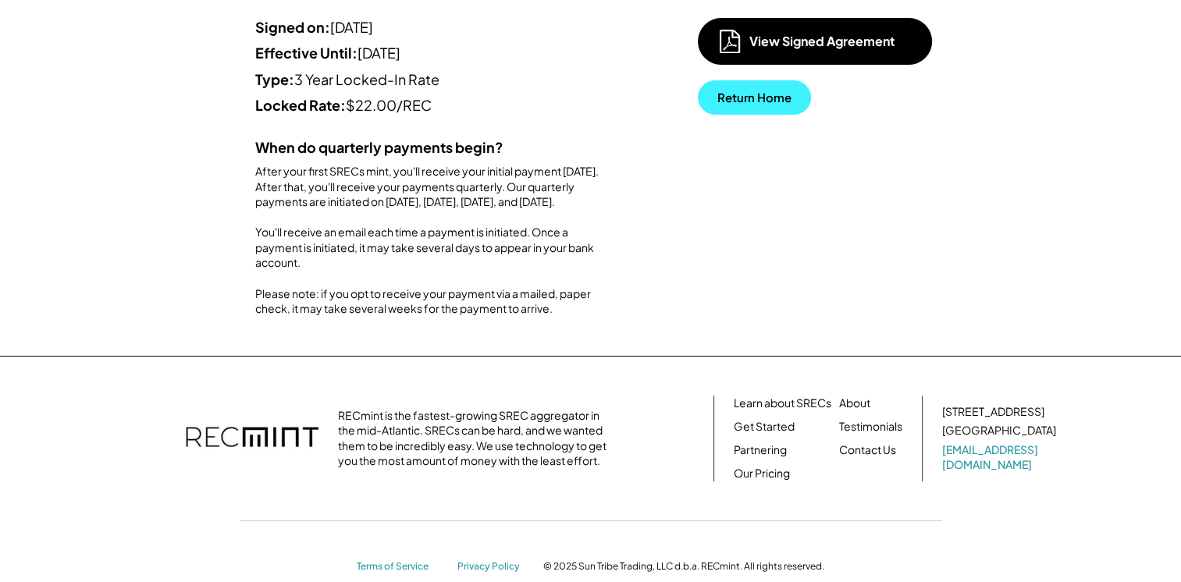
click at [741, 96] on button "Return Home" at bounding box center [754, 97] width 113 height 34
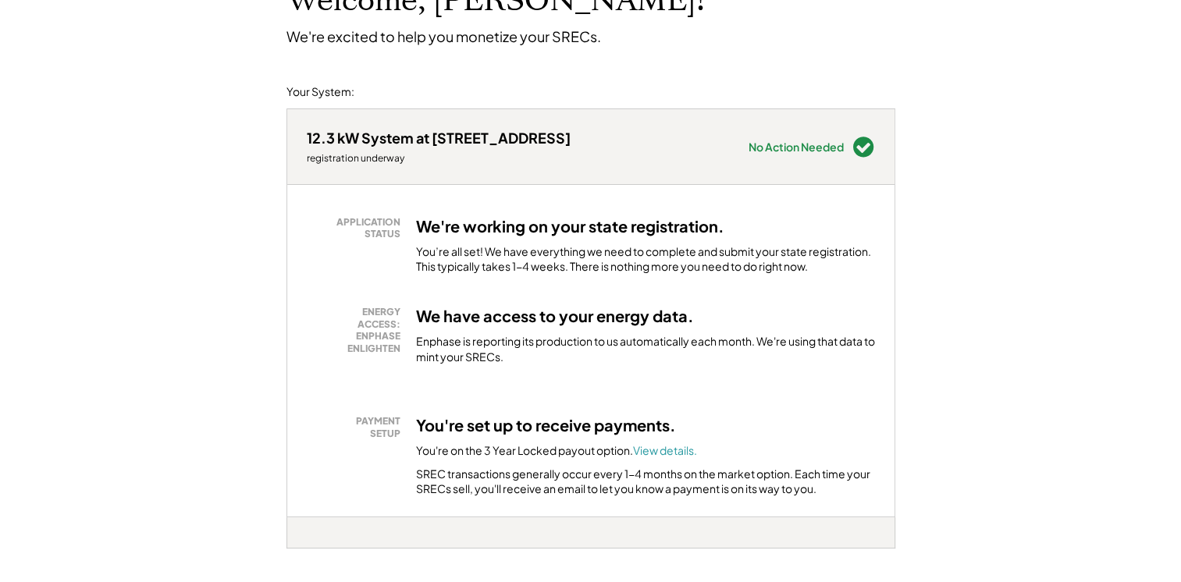
scroll to position [78, 0]
